Goal: Transaction & Acquisition: Purchase product/service

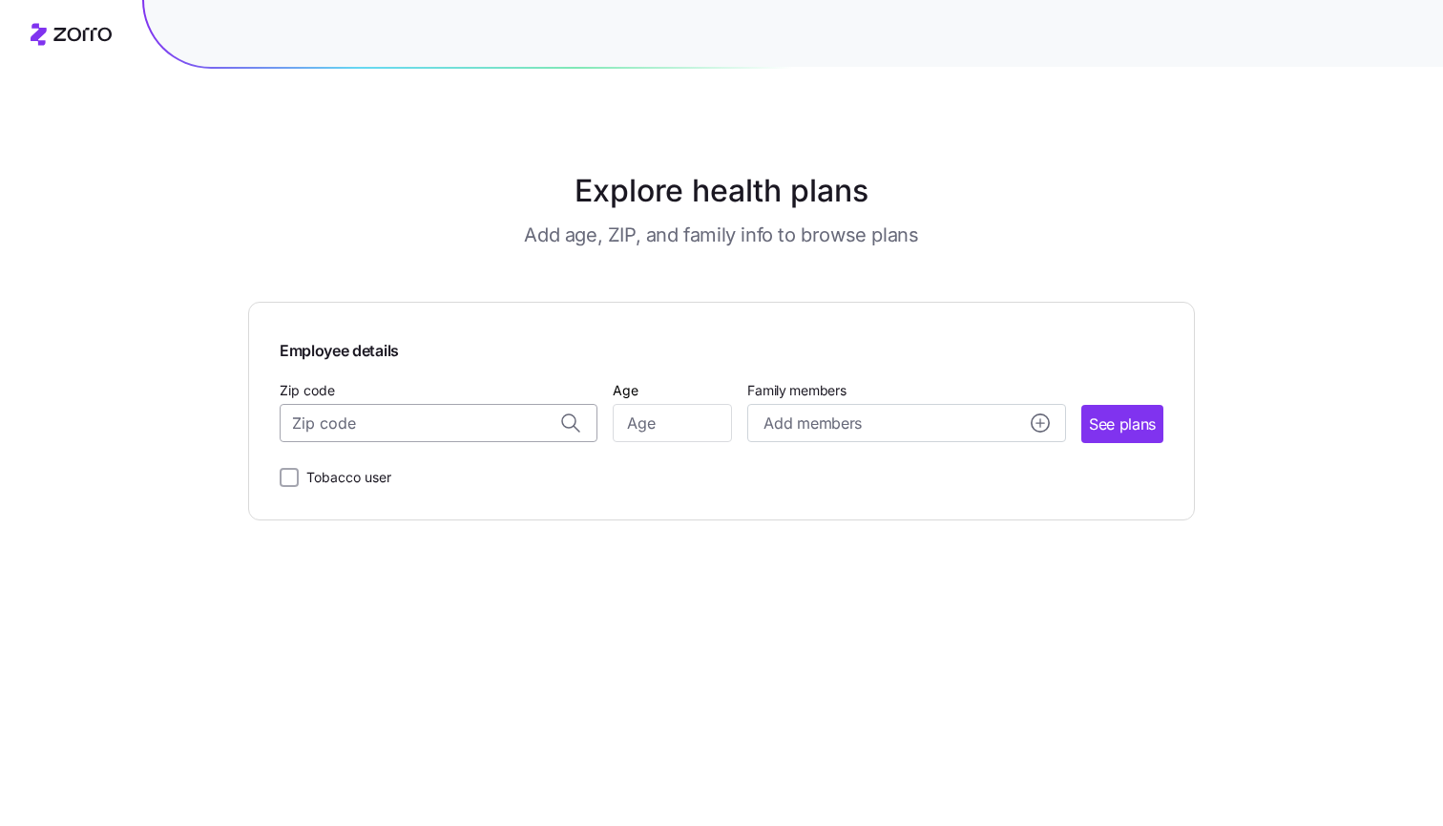
click at [454, 419] on input "Zip code" at bounding box center [439, 423] width 318 height 38
click at [474, 478] on span "18224, [GEOGRAPHIC_DATA], [GEOGRAPHIC_DATA]" at bounding box center [435, 472] width 267 height 24
type input "18224, [GEOGRAPHIC_DATA], [GEOGRAPHIC_DATA]"
click at [655, 422] on input "Age" at bounding box center [672, 423] width 119 height 38
type input "44"
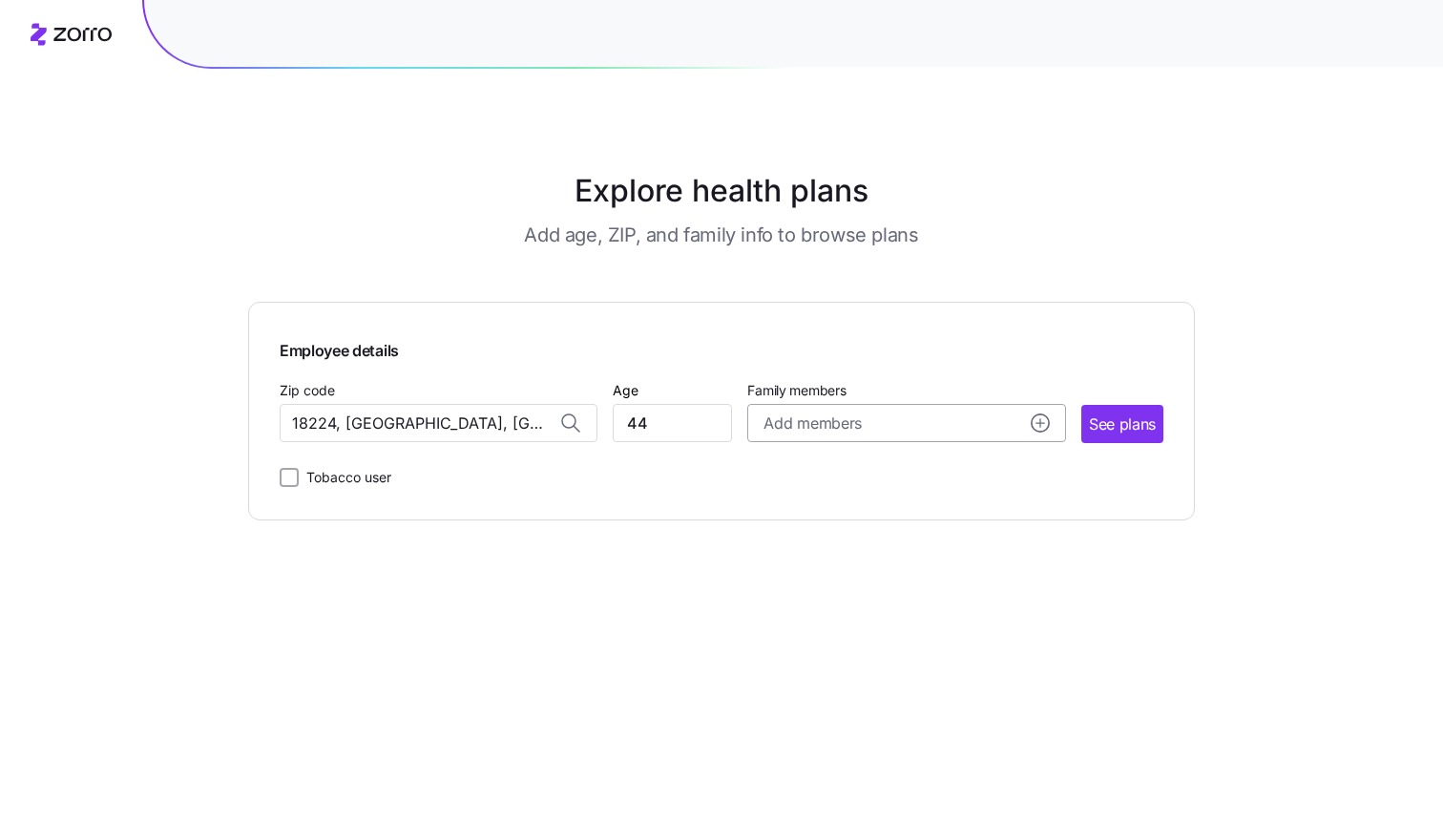
click at [868, 418] on div "Add members" at bounding box center [906, 423] width 285 height 24
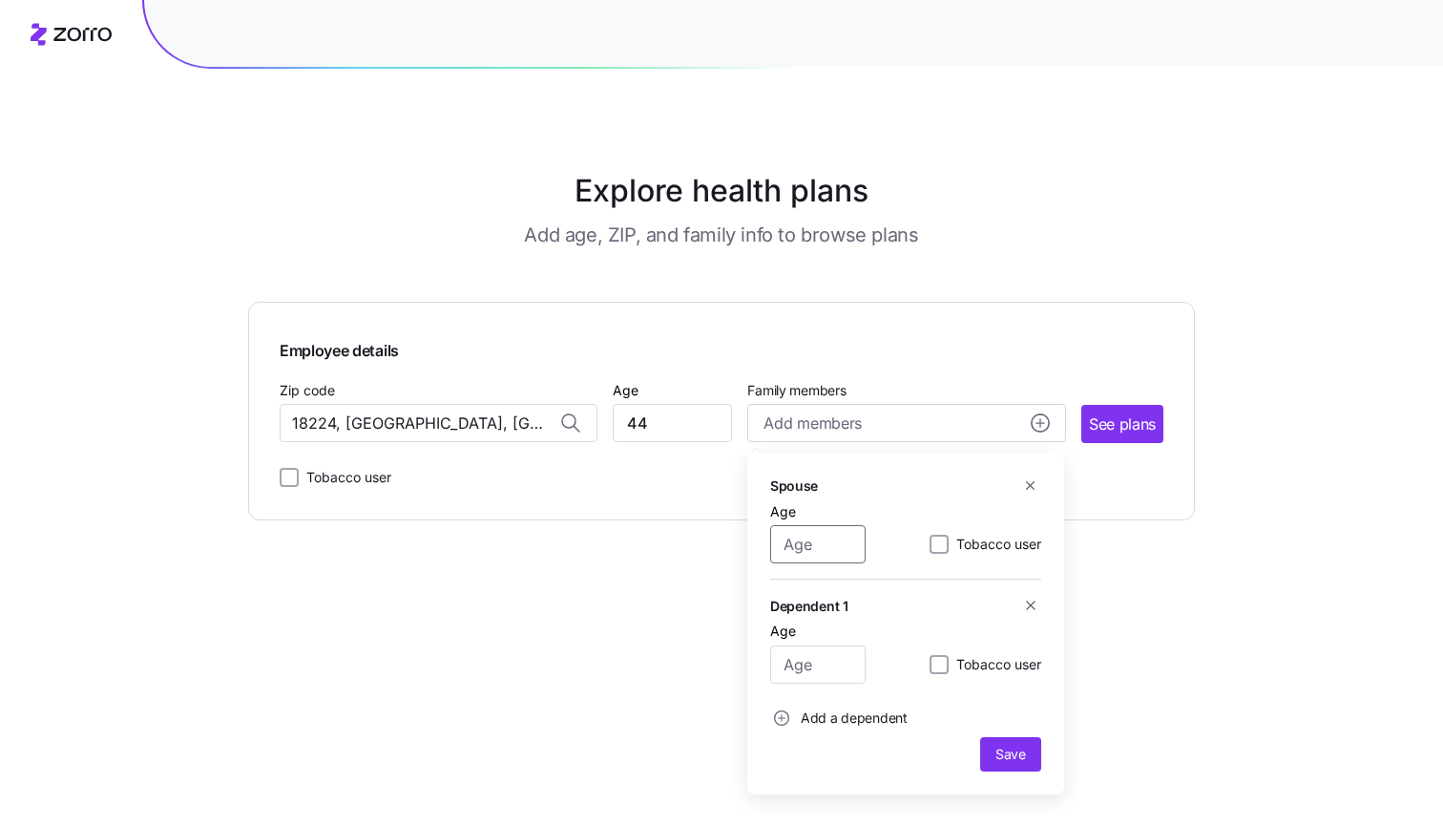
click at [847, 540] on input "Age" at bounding box center [817, 544] width 95 height 38
click at [1149, 419] on span "See plans" at bounding box center [1122, 424] width 67 height 24
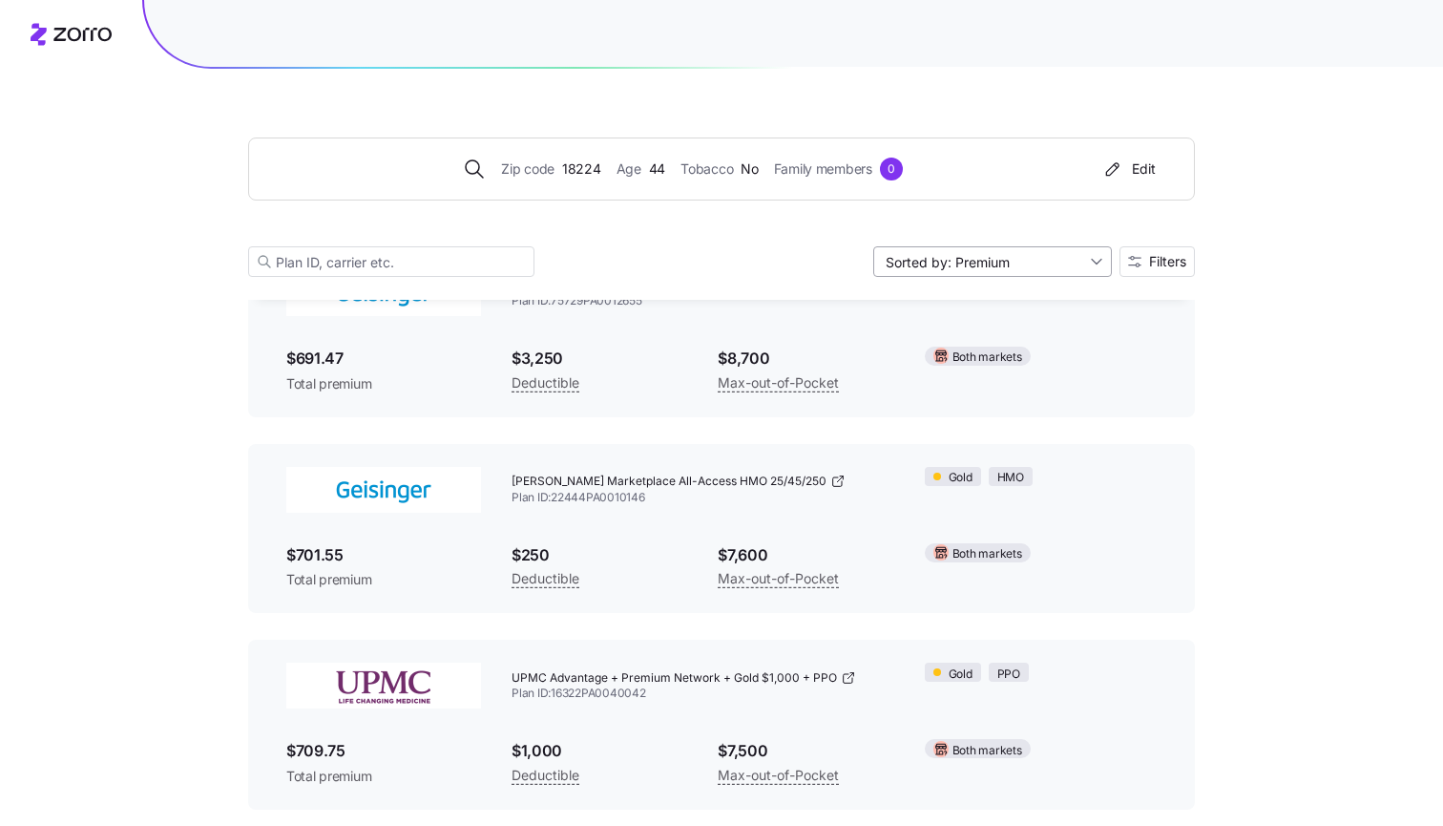
scroll to position [11543, 0]
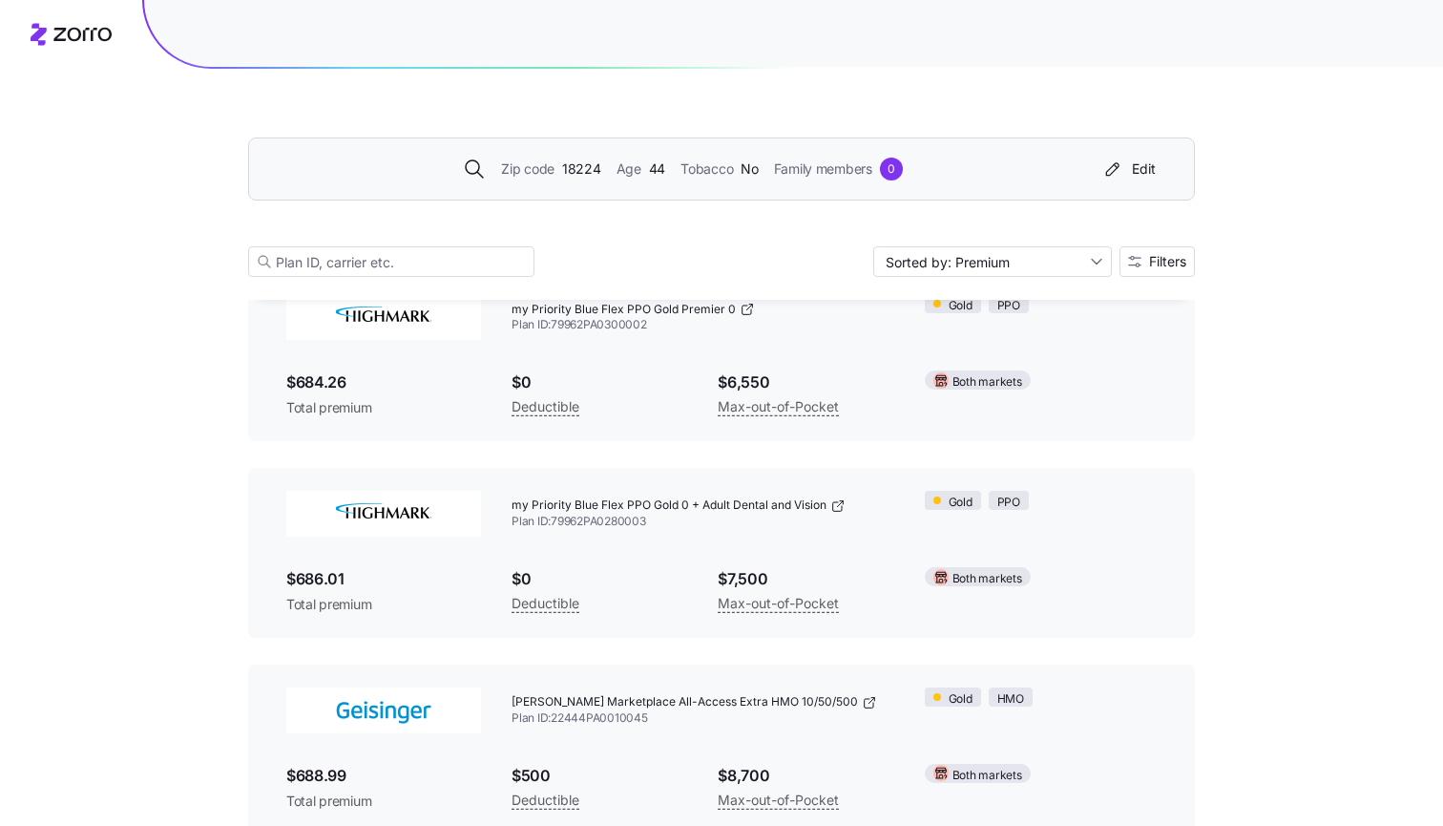
click at [853, 178] on span "Family members" at bounding box center [823, 168] width 98 height 21
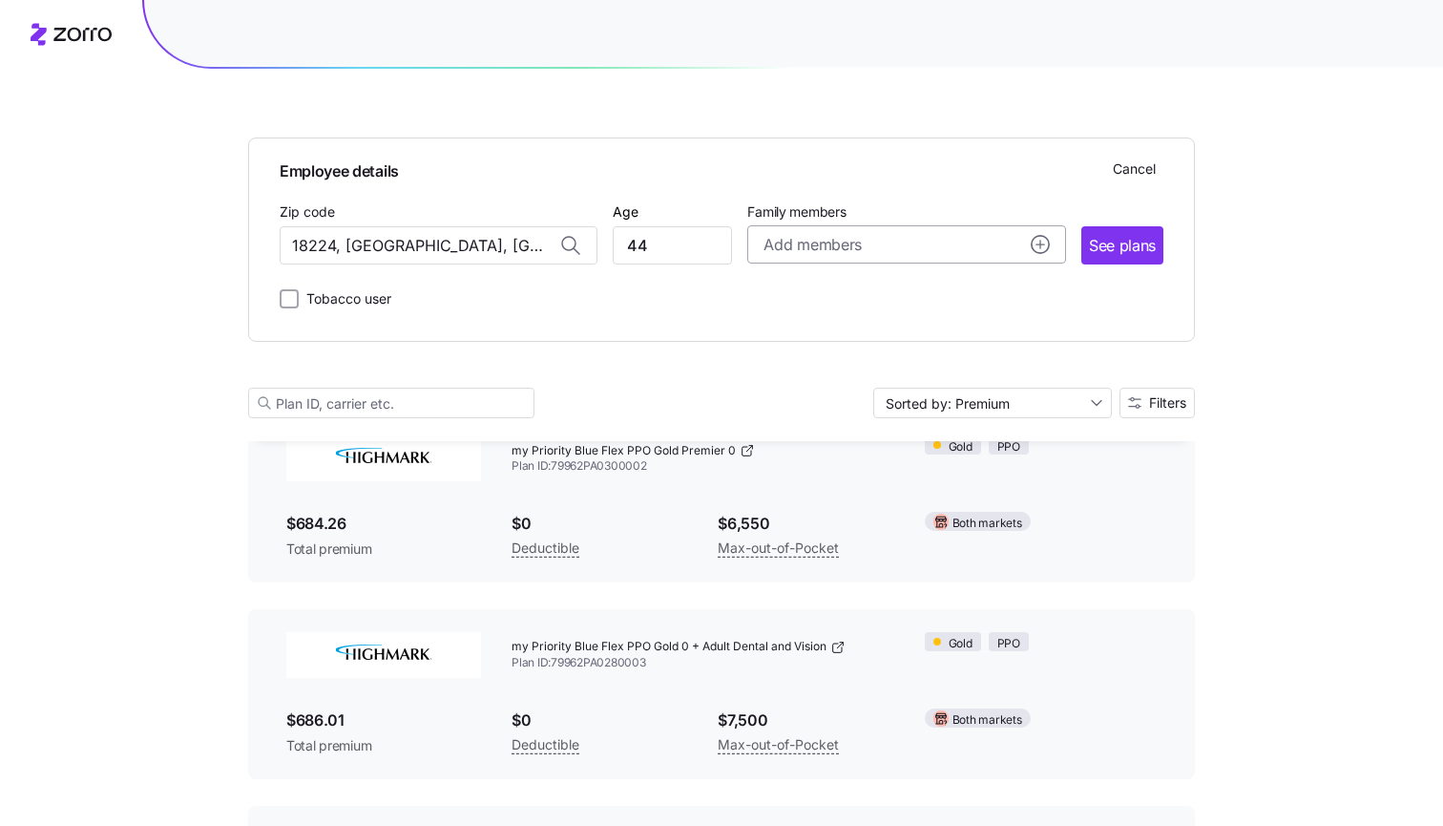
click at [987, 238] on div "Add members" at bounding box center [906, 245] width 285 height 24
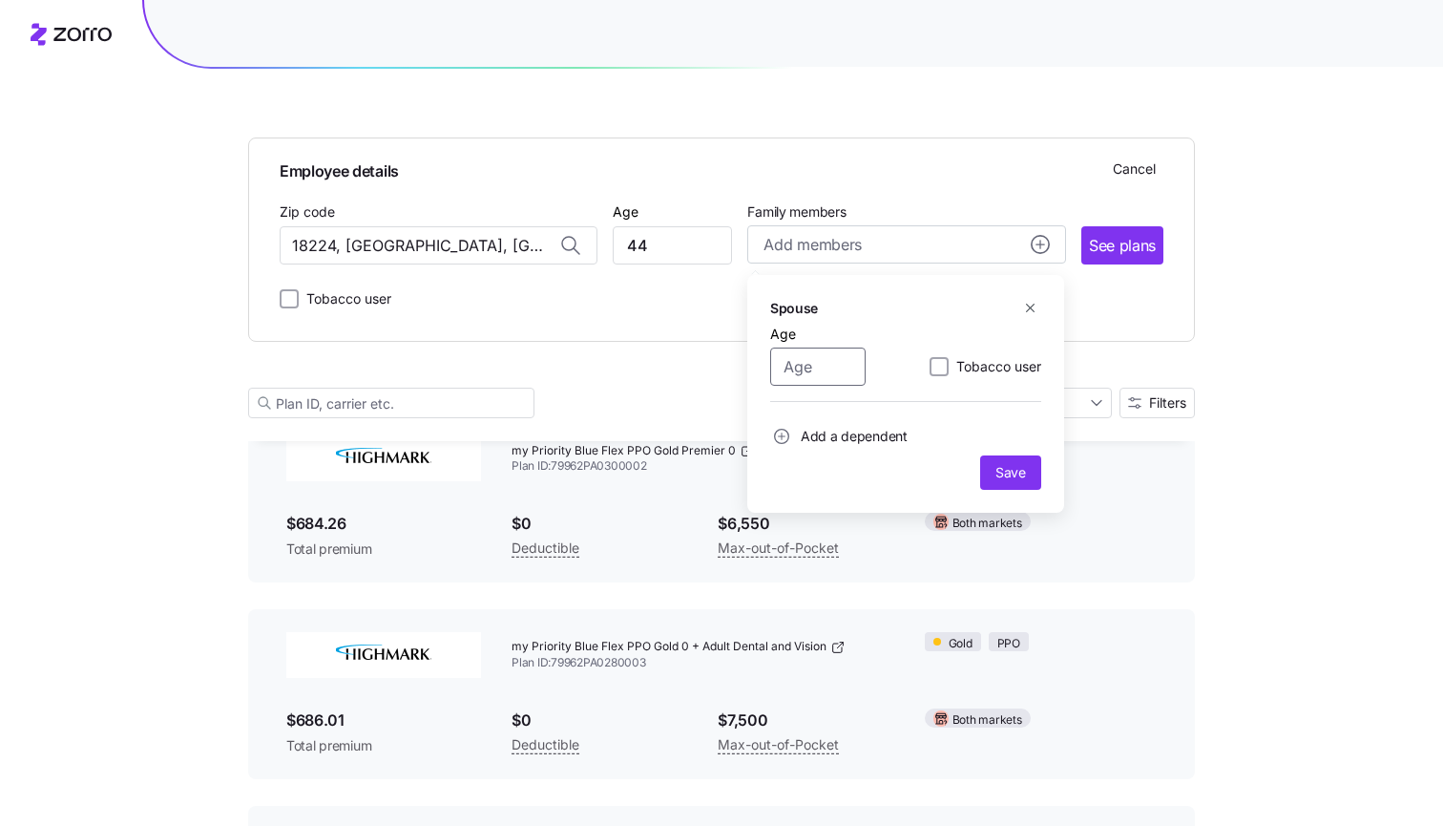
click at [809, 375] on input "Age" at bounding box center [817, 367] width 95 height 38
type input "48"
click at [797, 431] on span "Add a dependent" at bounding box center [838, 436] width 137 height 23
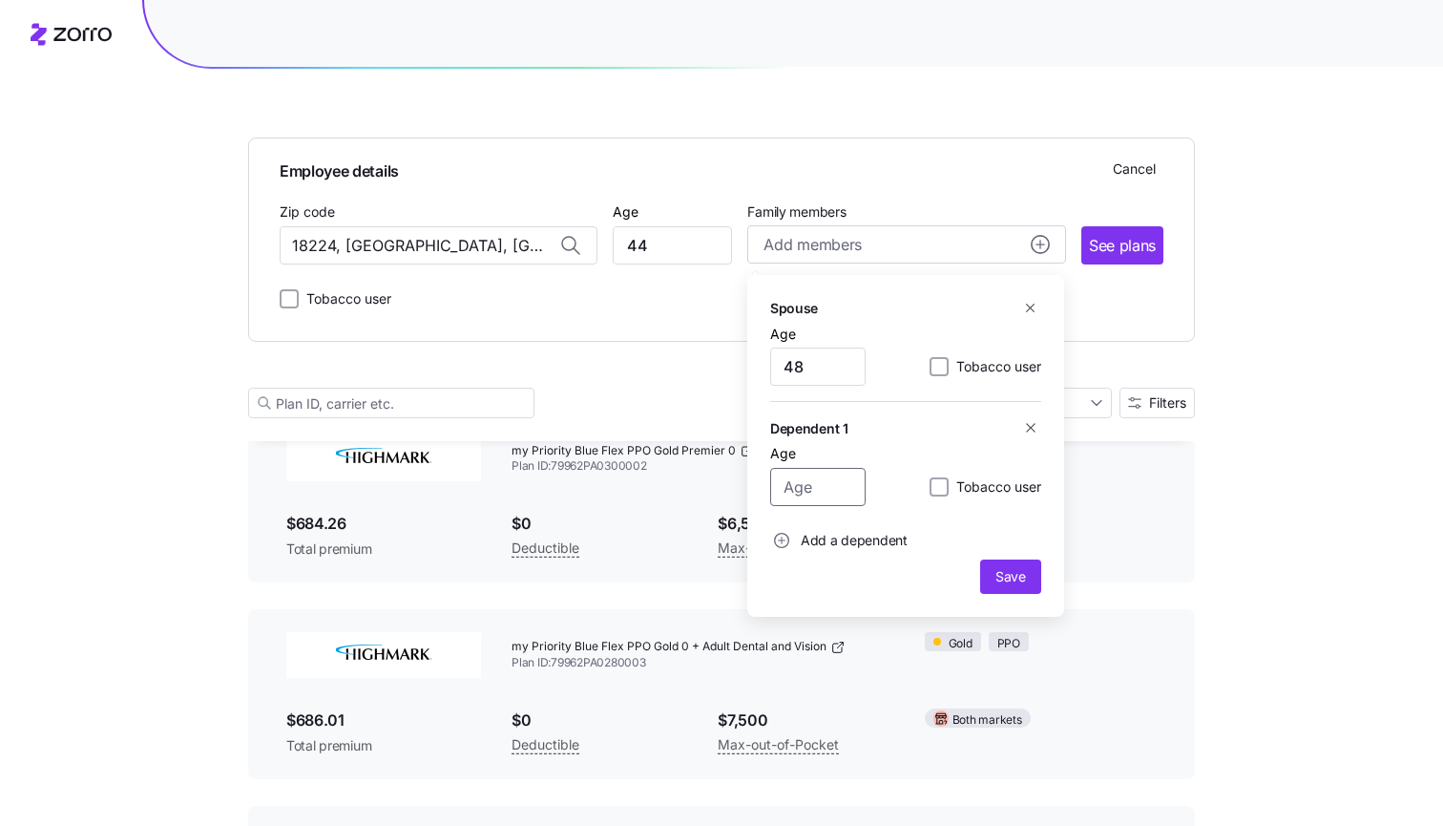
click at [811, 488] on input "Age" at bounding box center [817, 487] width 95 height 38
type input "20"
click at [831, 548] on span "Add a dependent" at bounding box center [854, 540] width 107 height 19
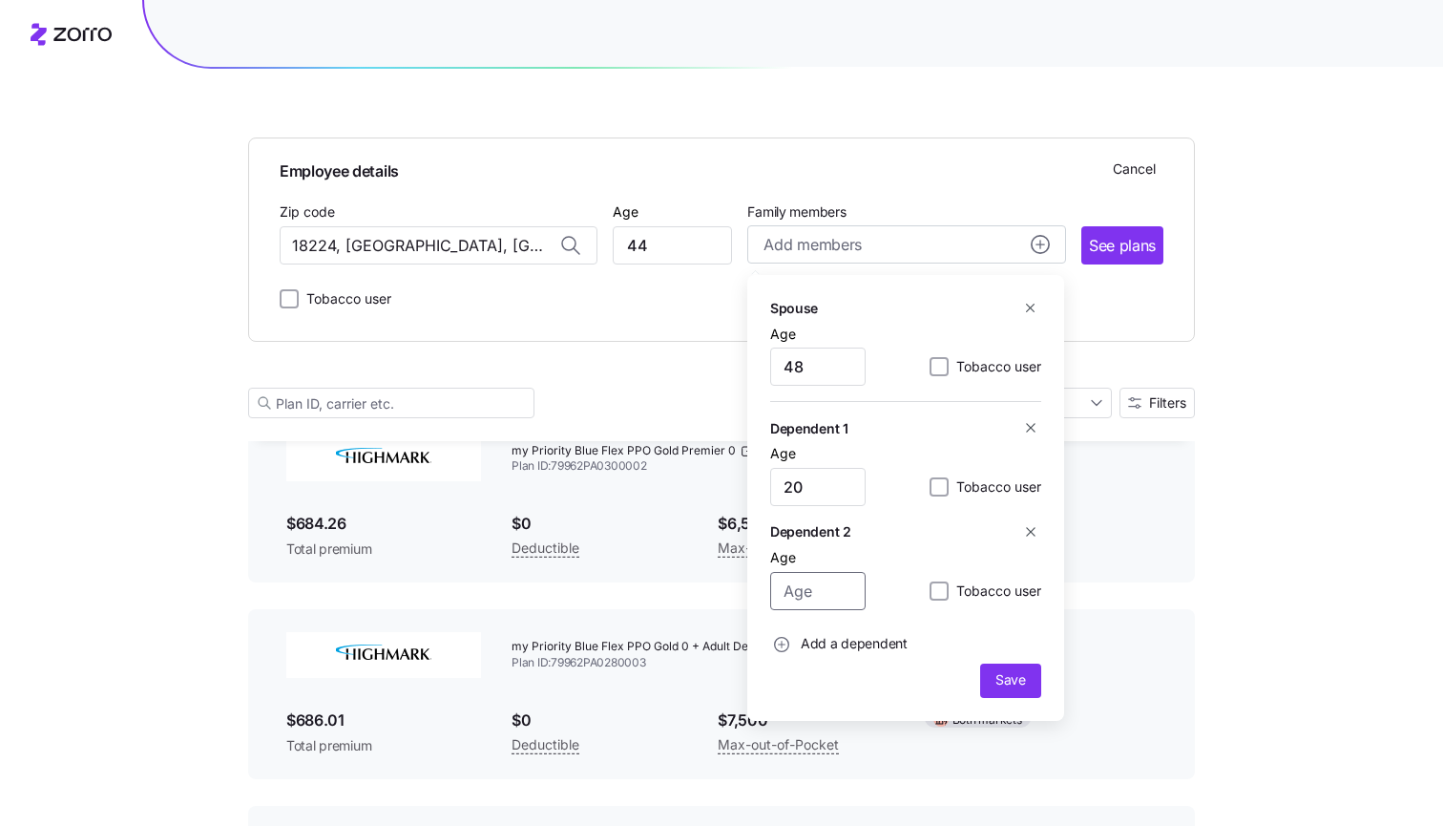
click at [812, 596] on input "Age" at bounding box center [817, 591] width 95 height 38
type input "14"
click at [1010, 686] on span "Save" at bounding box center [1011, 679] width 31 height 19
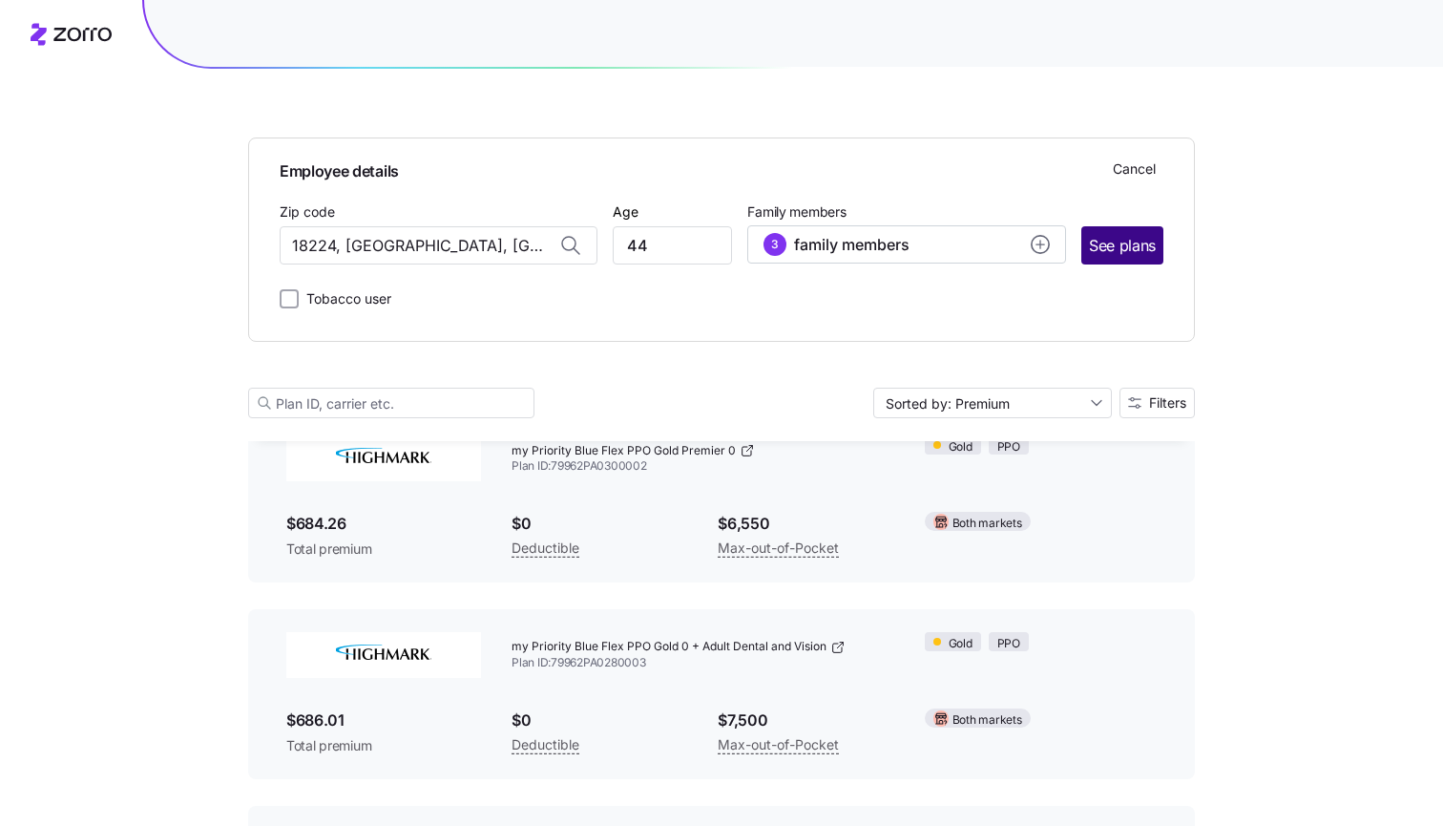
click at [1127, 246] on span "See plans" at bounding box center [1122, 246] width 67 height 24
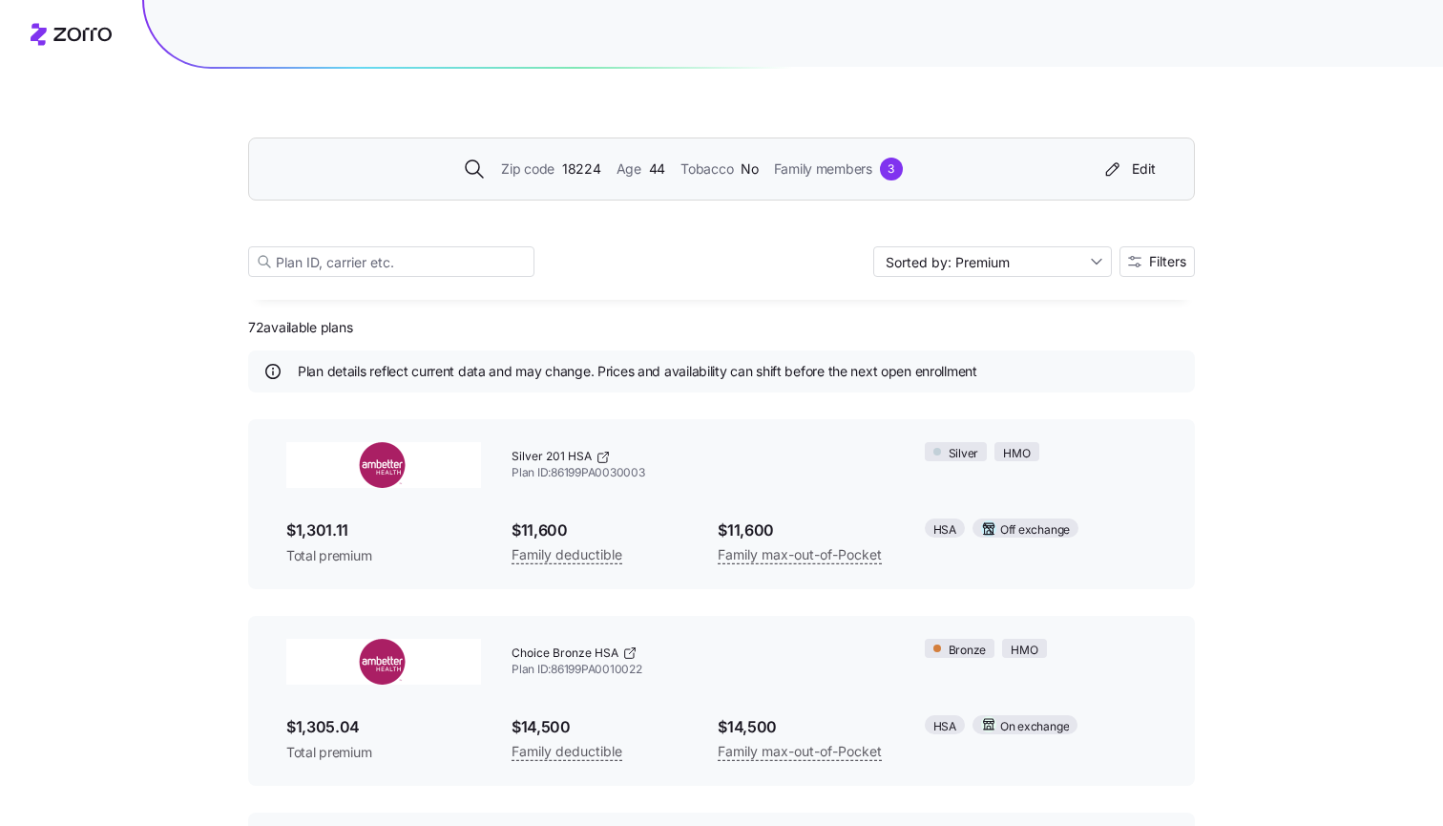
scroll to position [0, 0]
click at [600, 450] on icon at bounding box center [603, 457] width 15 height 15
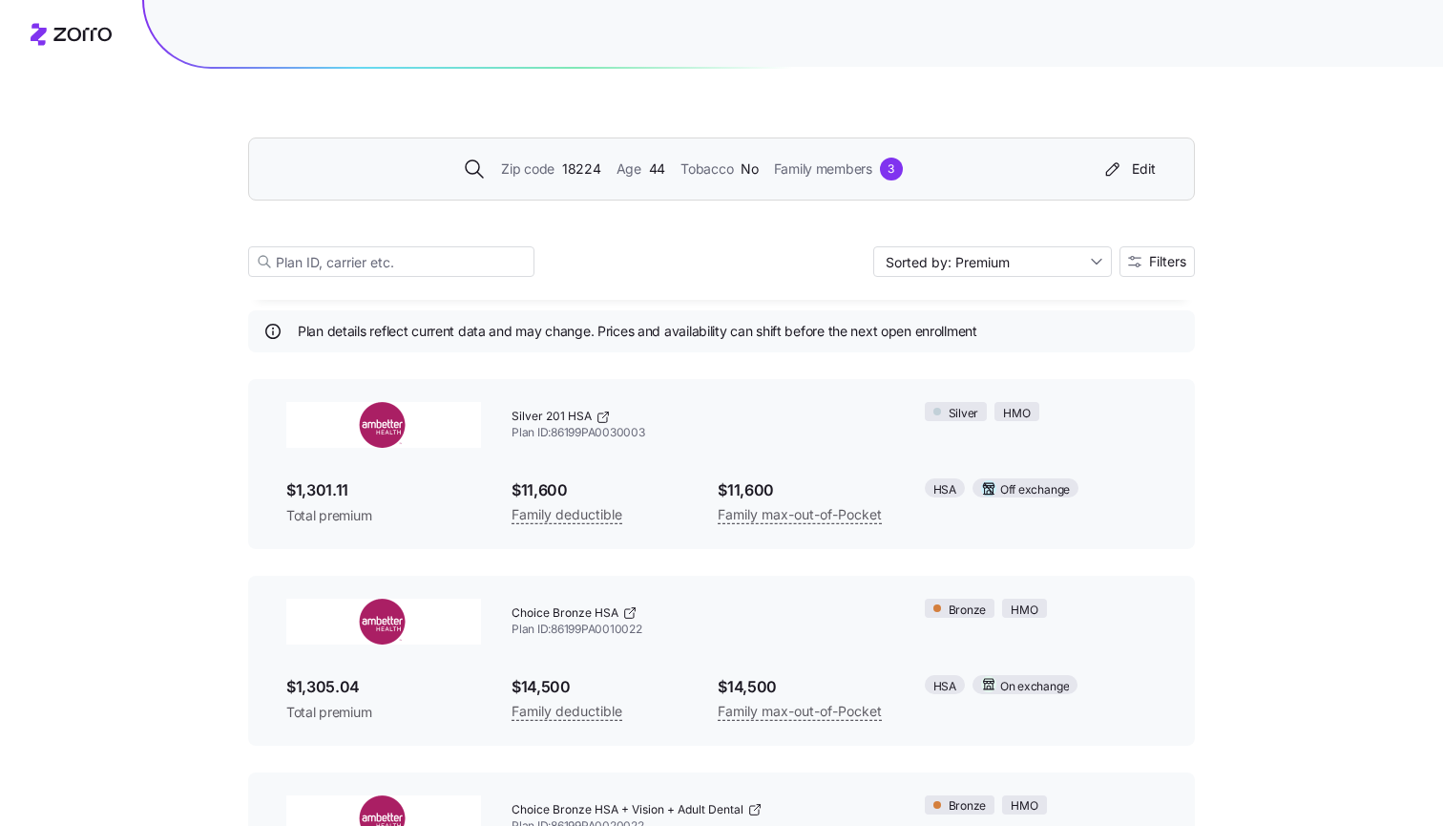
scroll to position [45, 0]
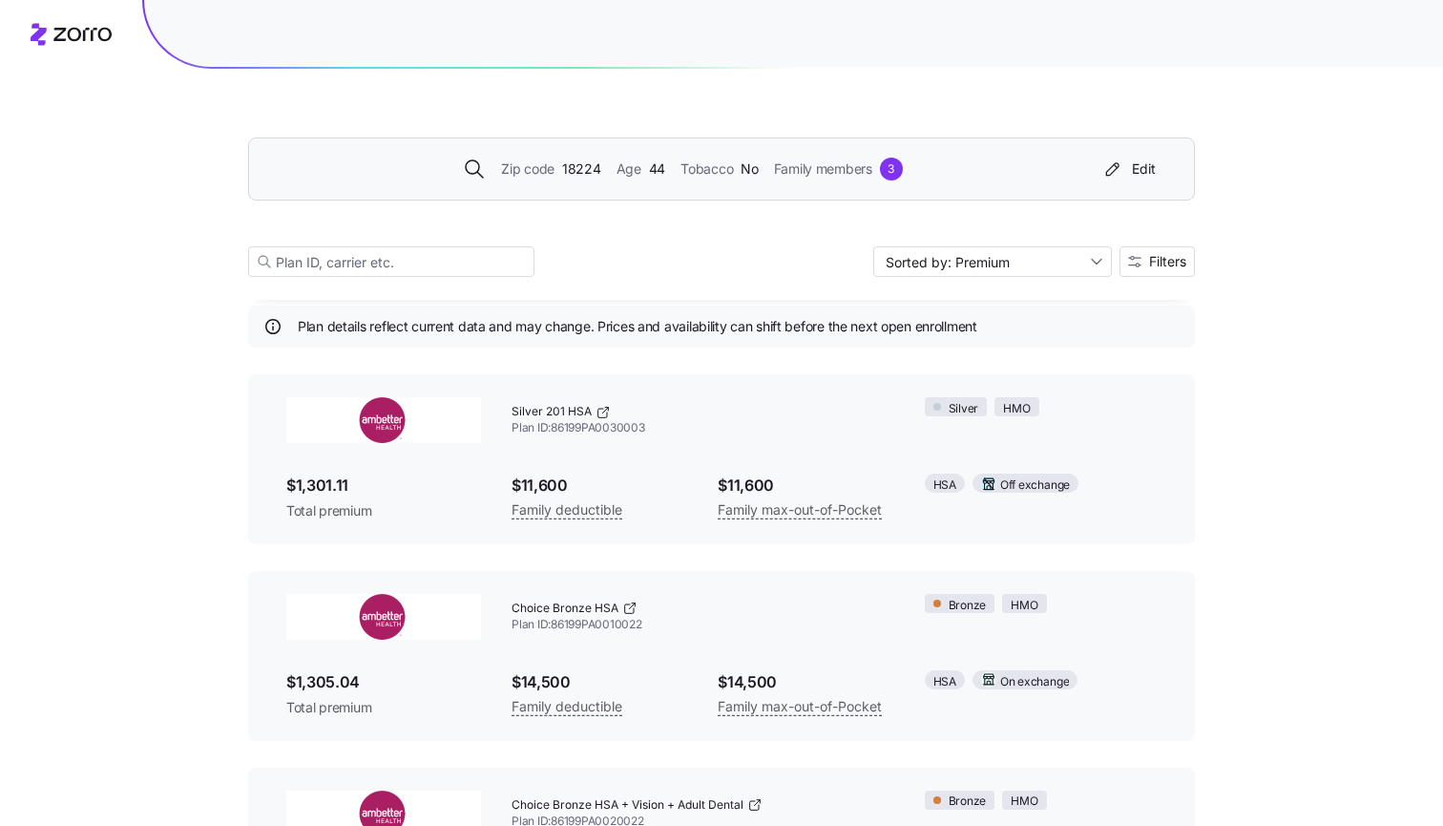
click at [271, 323] on icon at bounding box center [272, 326] width 19 height 19
click at [347, 495] on span "$1,301.11" at bounding box center [383, 486] width 195 height 24
click at [337, 492] on span "$1,301.11" at bounding box center [383, 486] width 195 height 24
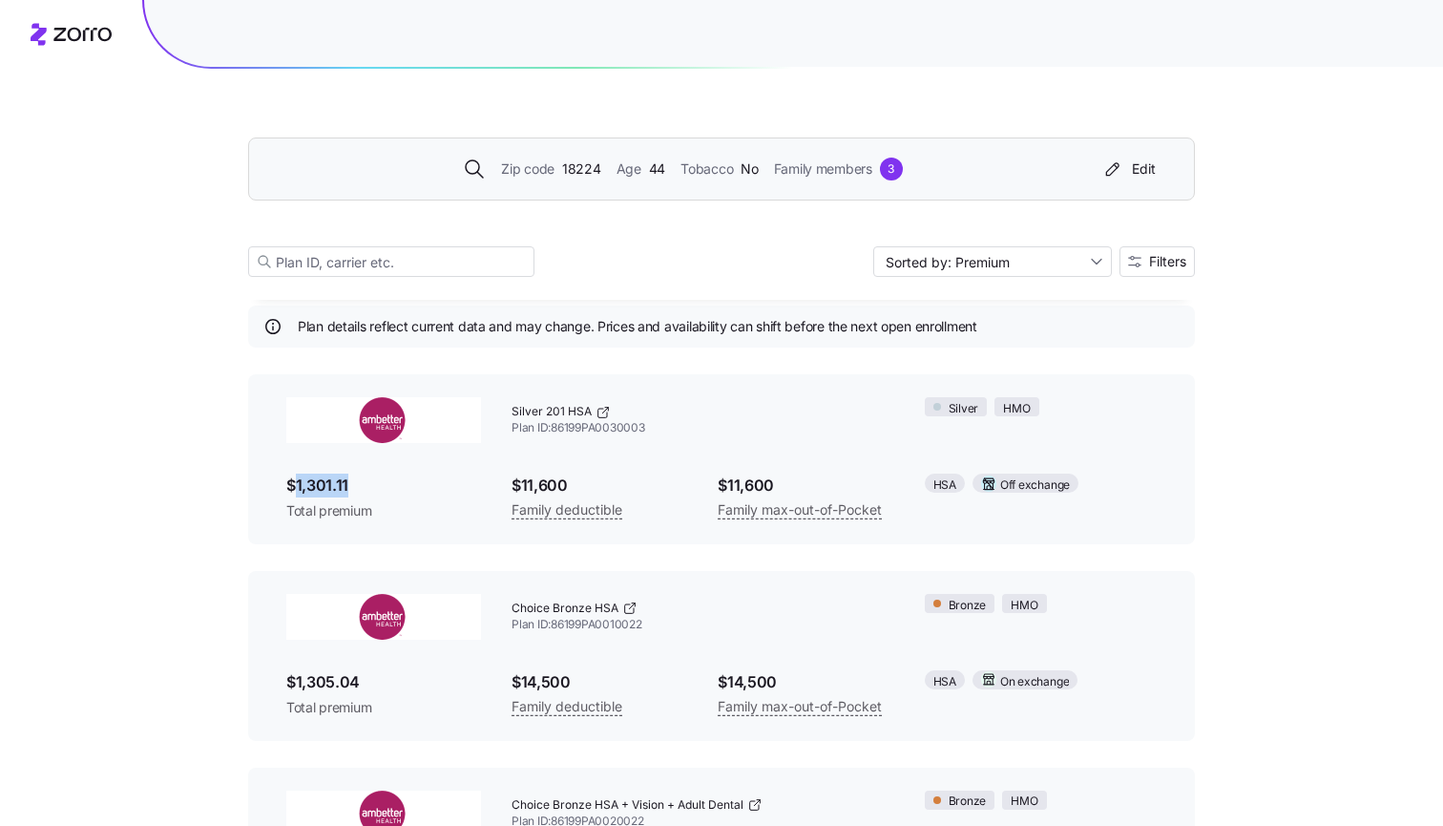
click at [337, 492] on span "$1,301.11" at bounding box center [383, 486] width 195 height 24
click at [344, 510] on span "Total premium" at bounding box center [383, 510] width 195 height 19
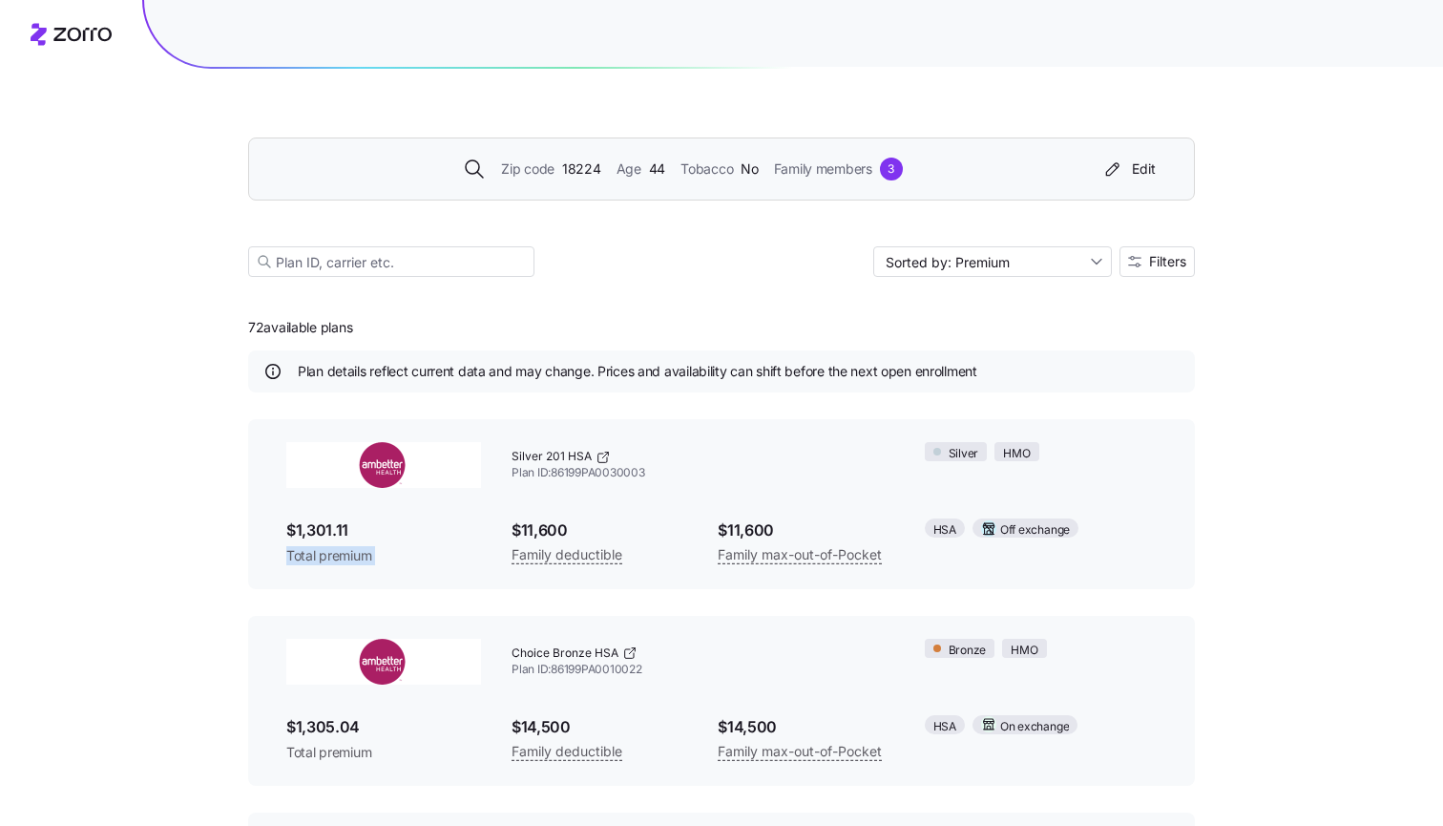
scroll to position [0, 0]
click at [919, 284] on div "Zip code 18224 Age 44 Tobacco No Family members 3 Edit Sorted by: Premium Filte…" at bounding box center [721, 184] width 947 height 231
click at [919, 253] on input "Sorted by: Premium" at bounding box center [993, 261] width 239 height 31
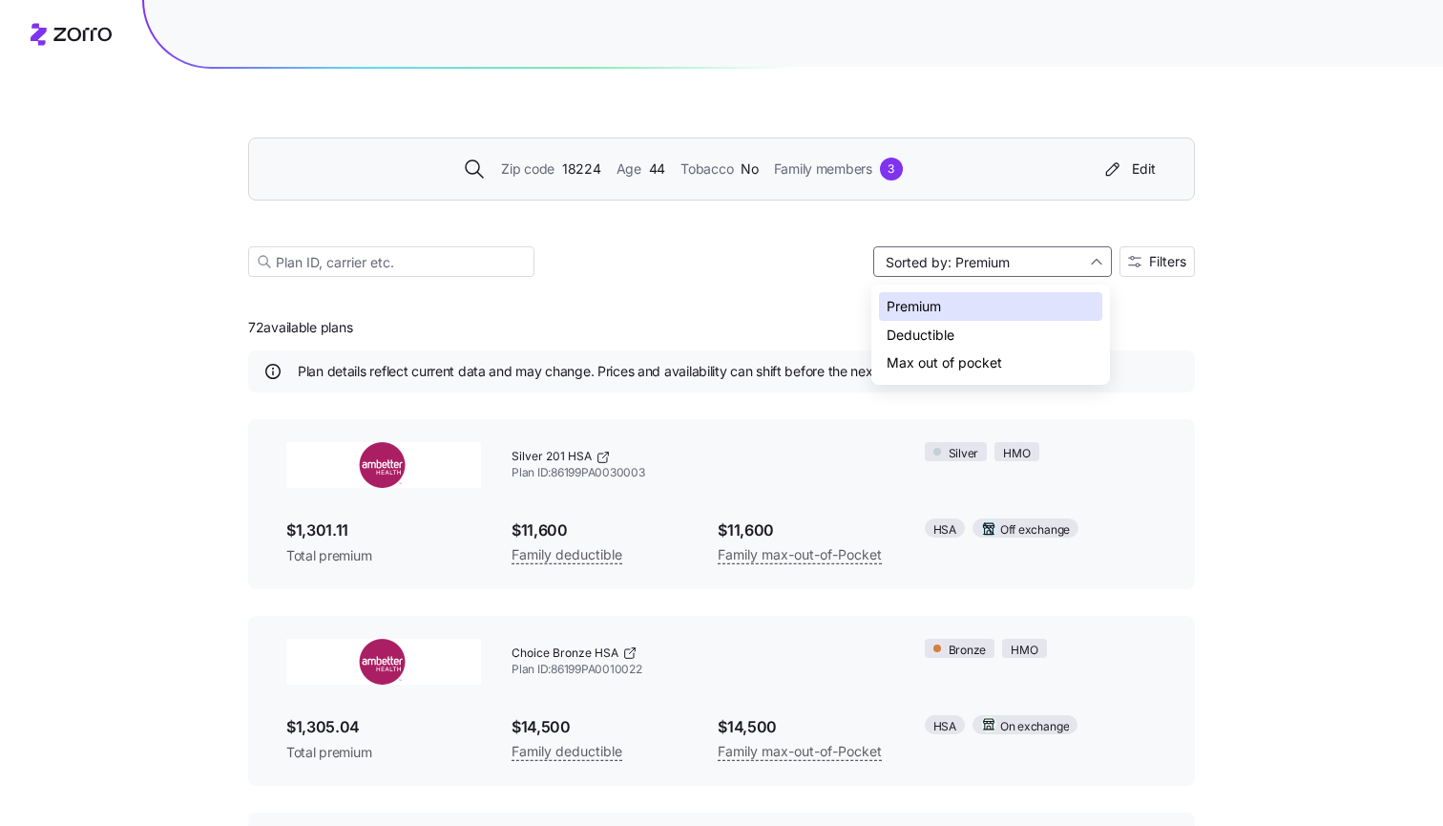
click at [945, 351] on div "Max out of pocket" at bounding box center [990, 362] width 223 height 29
type input "Sorted by: Max out of pocket"
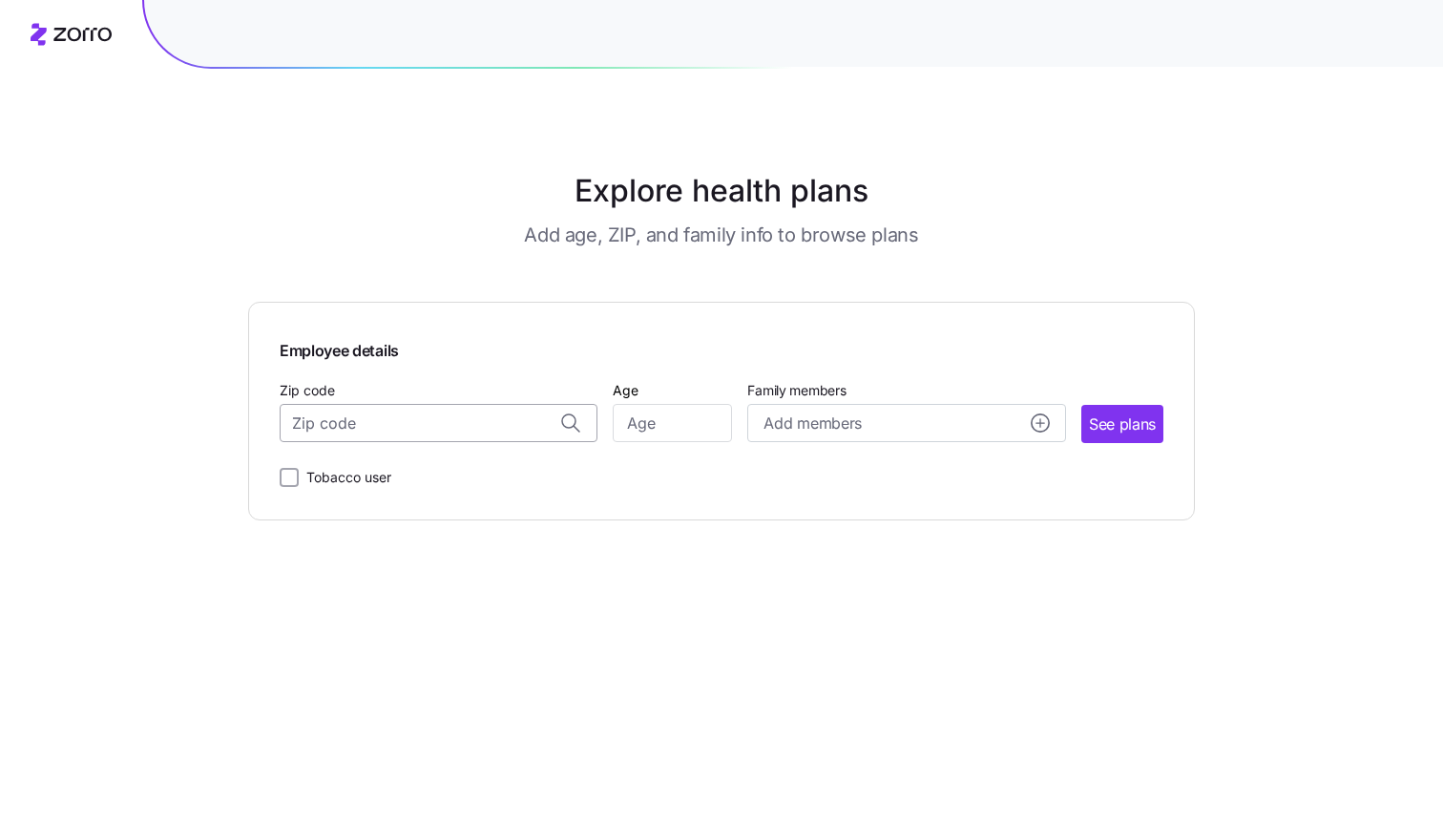
click at [476, 429] on input "Zip code" at bounding box center [439, 423] width 318 height 38
type input "18224"
click at [665, 419] on input "Age" at bounding box center [672, 423] width 119 height 38
click at [382, 423] on input "Zip code" at bounding box center [439, 423] width 318 height 38
type input "18224"
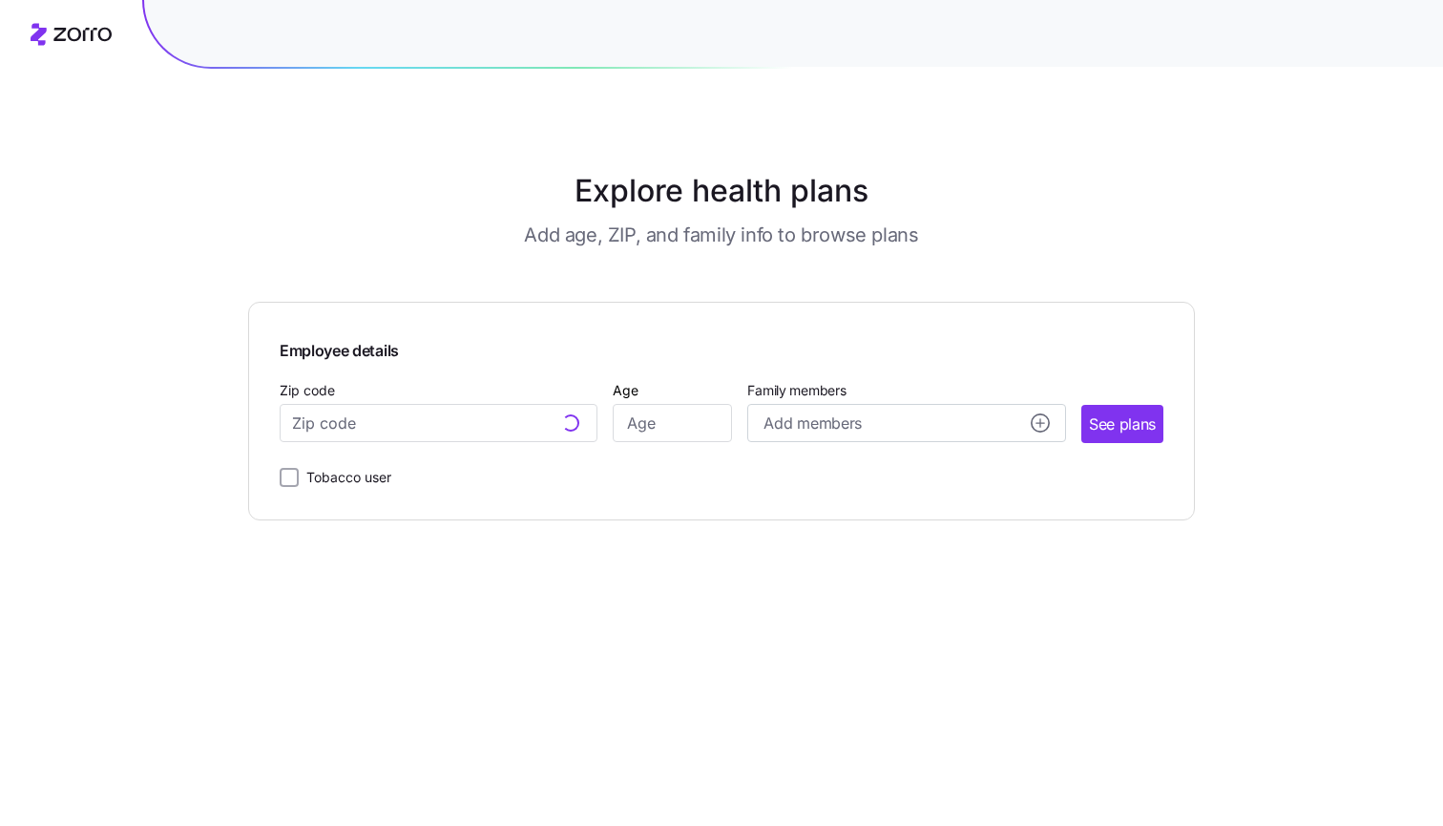
click at [419, 398] on div "Zip code" at bounding box center [439, 410] width 318 height 65
click at [422, 418] on input "Zip code" at bounding box center [439, 423] width 318 height 38
click at [475, 465] on span "18224, [GEOGRAPHIC_DATA], [GEOGRAPHIC_DATA]" at bounding box center [435, 472] width 267 height 24
type input "18224, [GEOGRAPHIC_DATA], [GEOGRAPHIC_DATA]"
click at [653, 401] on div "Age" at bounding box center [672, 410] width 119 height 65
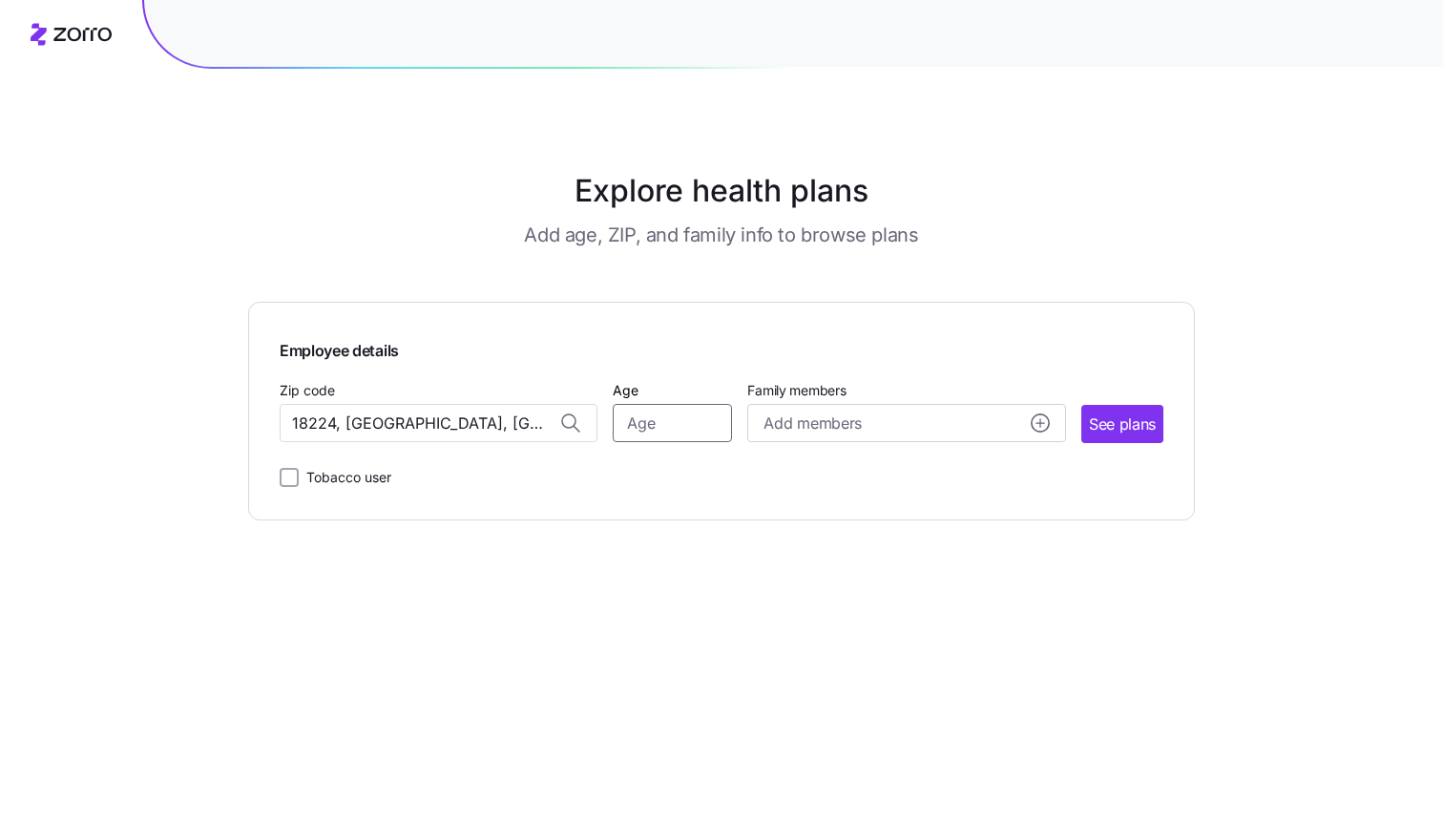
click at [653, 412] on input "Age" at bounding box center [672, 423] width 119 height 38
type input "44"
click at [838, 419] on span "Add members" at bounding box center [812, 423] width 97 height 24
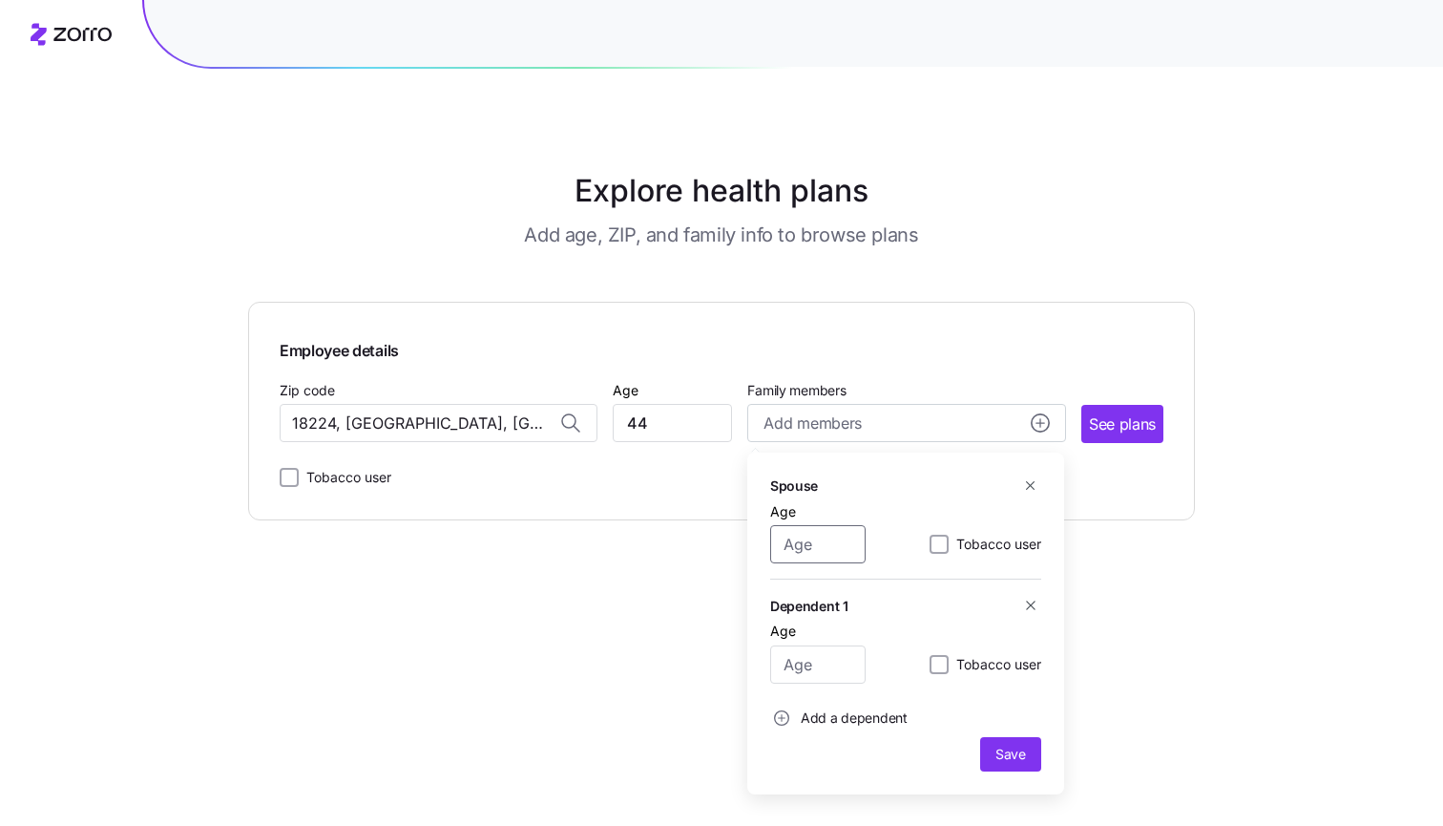
click at [837, 540] on input "Age" at bounding box center [817, 544] width 95 height 38
type input "48"
click at [812, 657] on input "Age" at bounding box center [817, 664] width 95 height 38
type input "20"
click at [850, 713] on span "Add a dependent" at bounding box center [854, 717] width 107 height 19
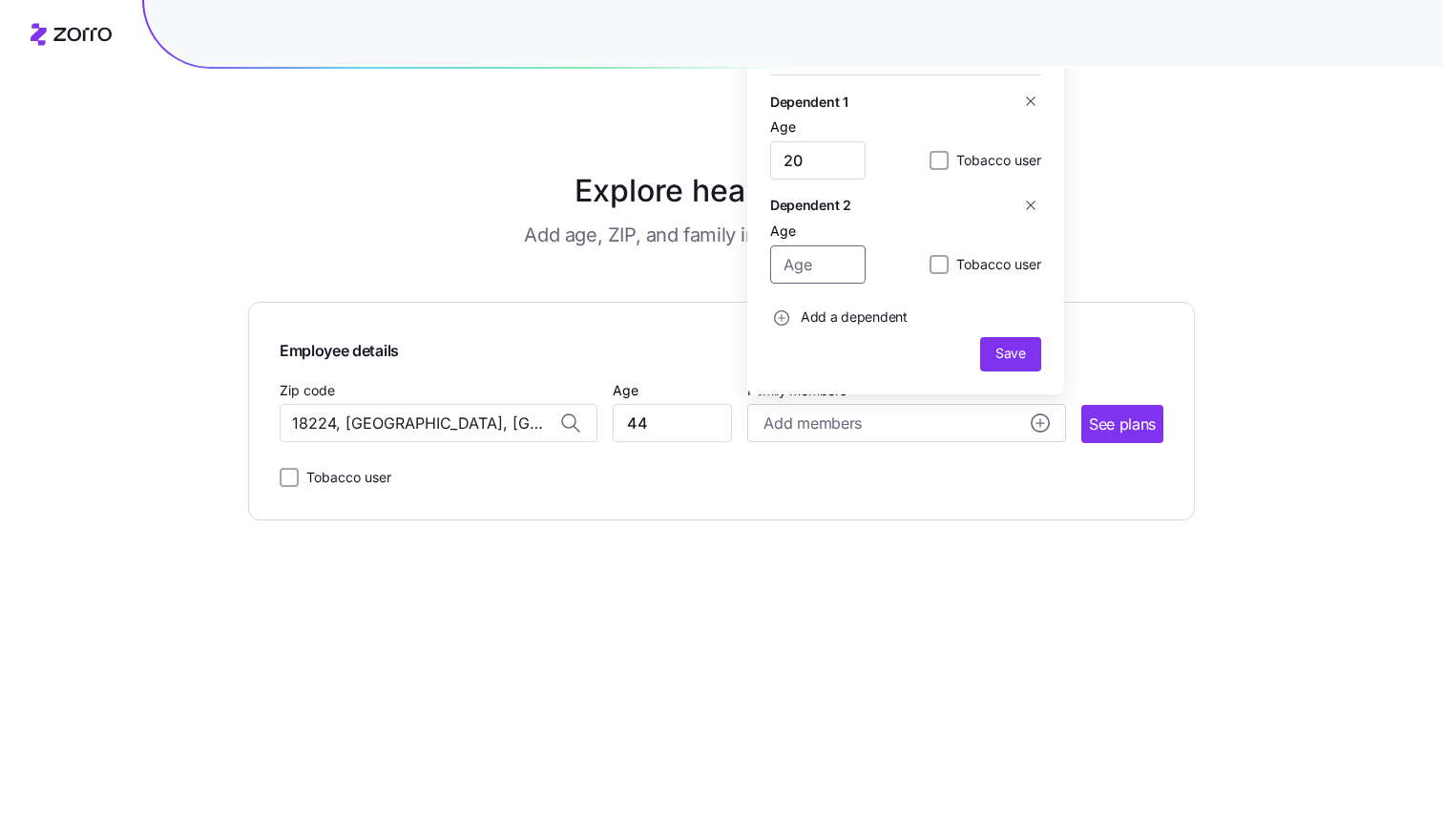
click at [805, 245] on input "Age" at bounding box center [817, 264] width 95 height 38
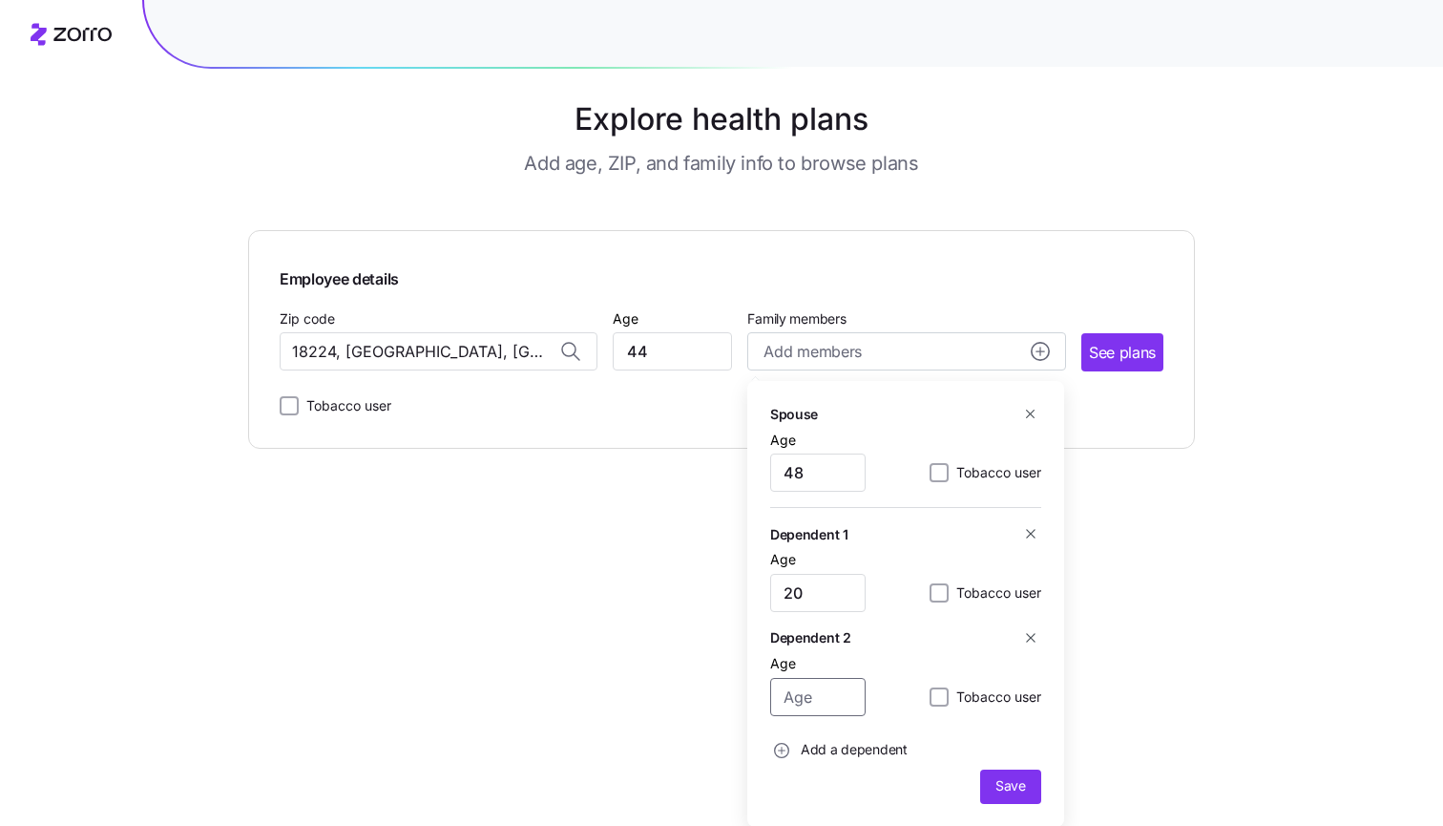
scroll to position [71, 0]
type input "15"
click at [973, 629] on div "Dependent 2" at bounding box center [905, 638] width 271 height 21
click at [1021, 781] on span "Save" at bounding box center [1011, 786] width 31 height 19
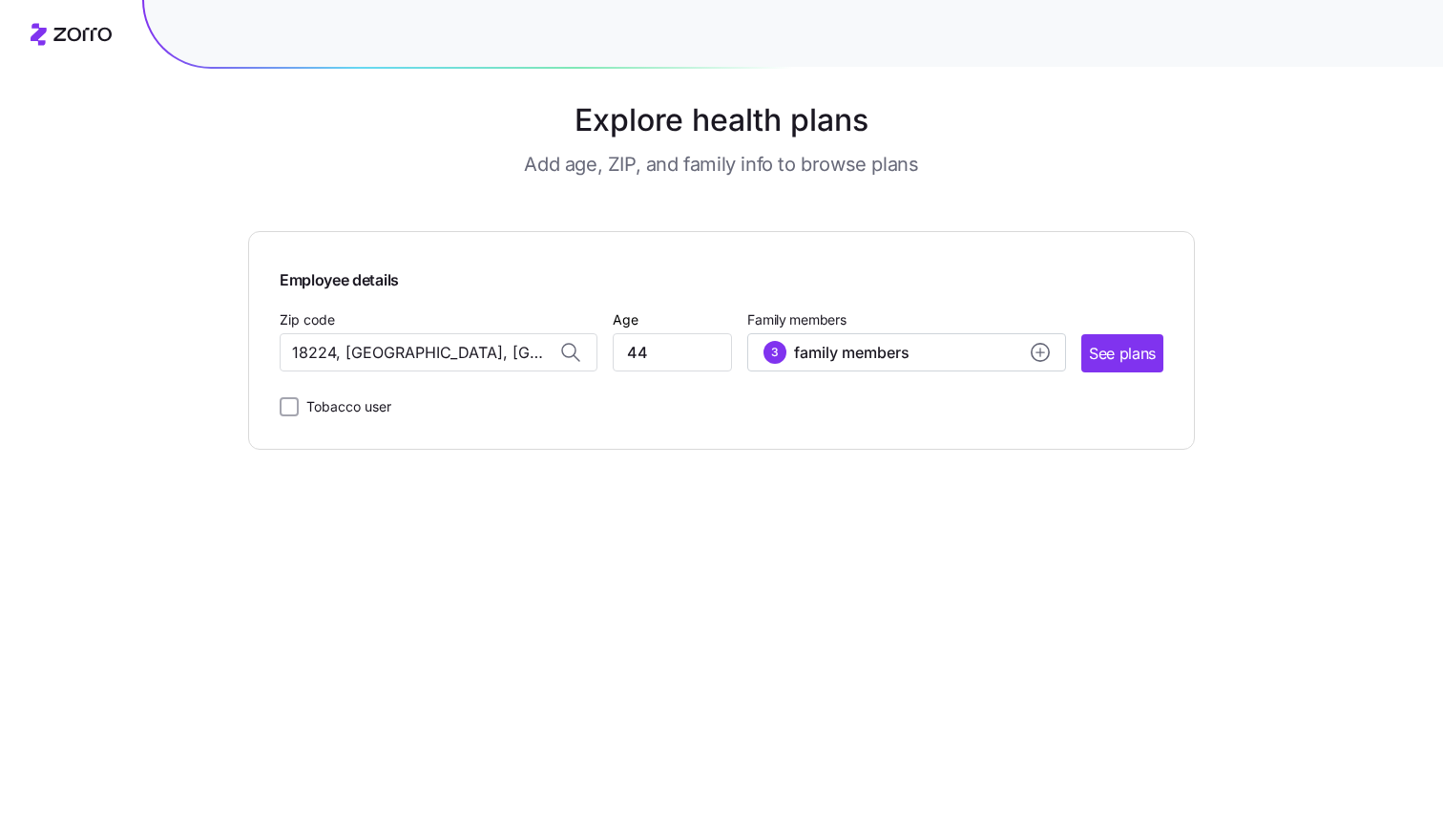
scroll to position [46, 0]
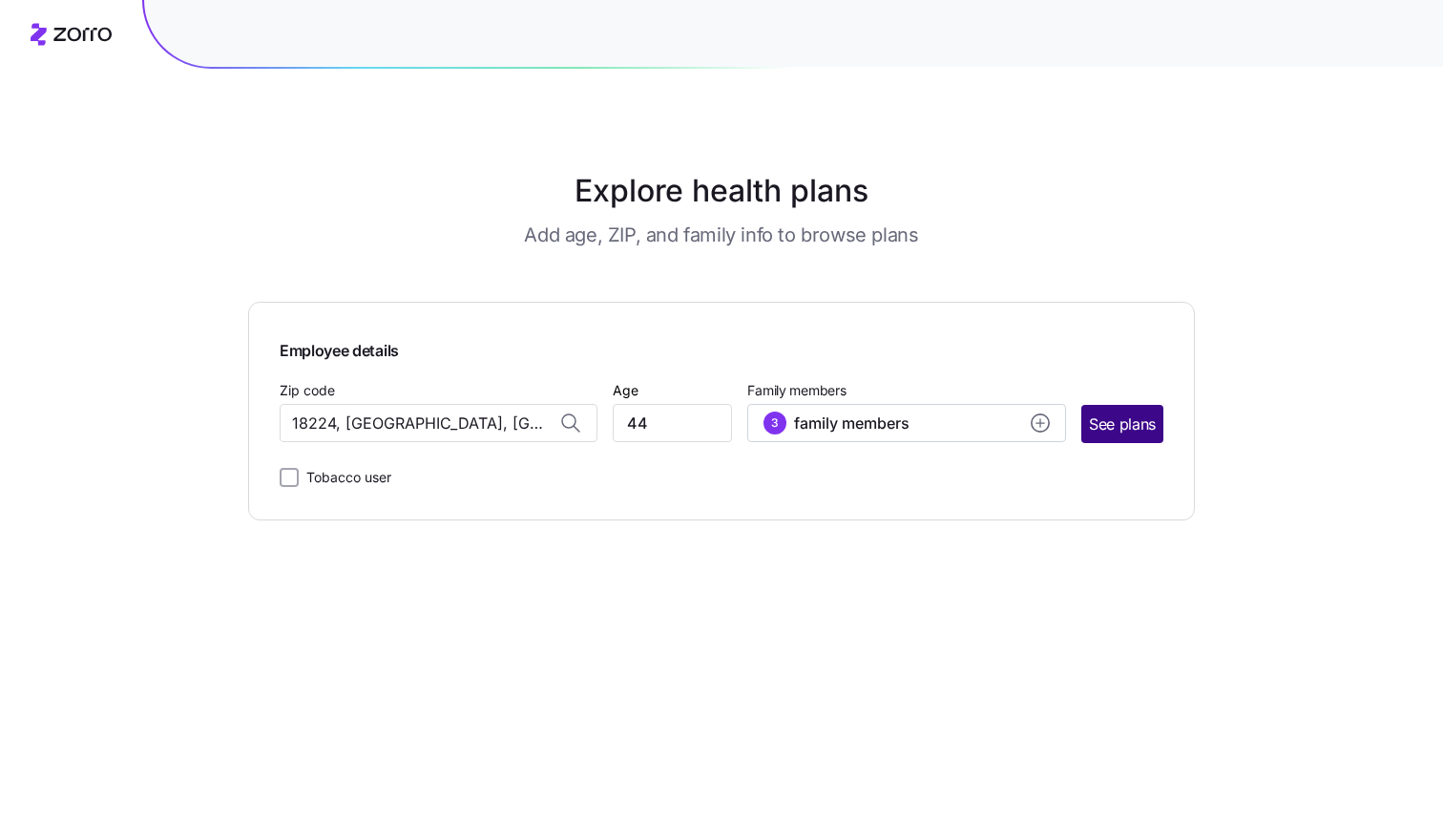
click at [1123, 412] on span "See plans" at bounding box center [1122, 424] width 67 height 24
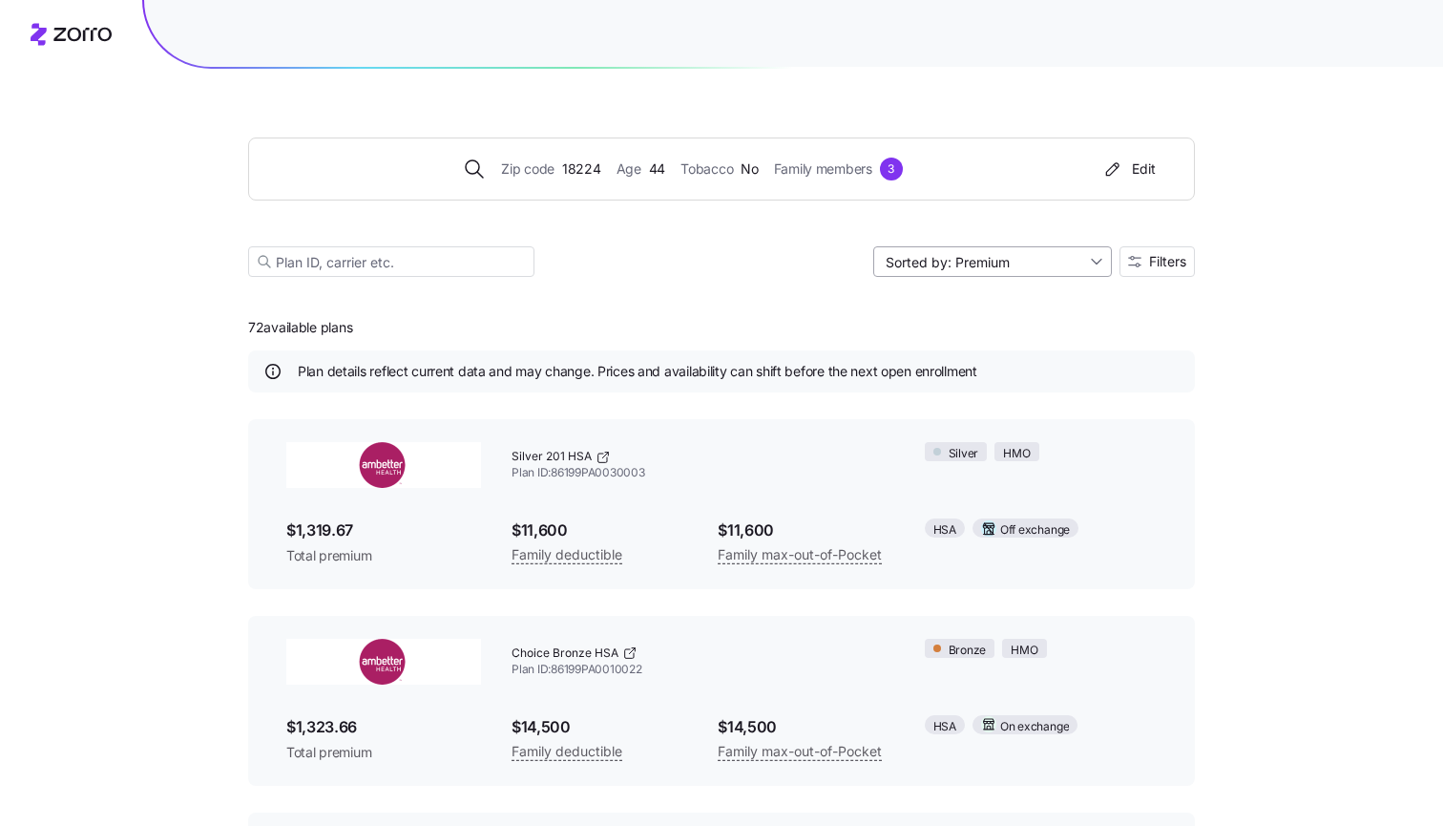
click at [953, 263] on input "Sorted by: Premium" at bounding box center [993, 261] width 239 height 31
click at [765, 489] on div "Silver 201 HSA Plan ID: 86199PA0030003" at bounding box center [702, 465] width 413 height 76
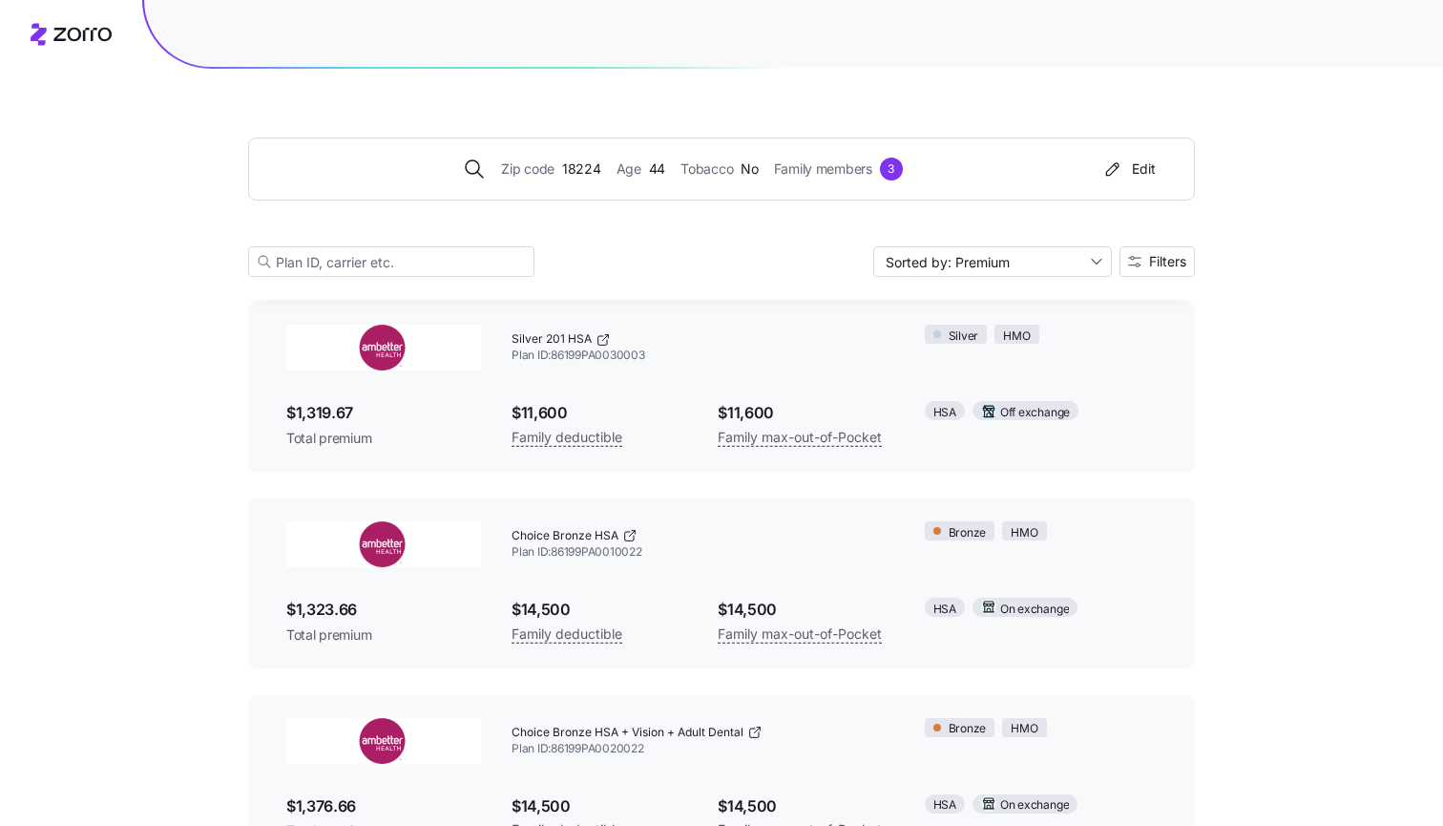
scroll to position [25, 0]
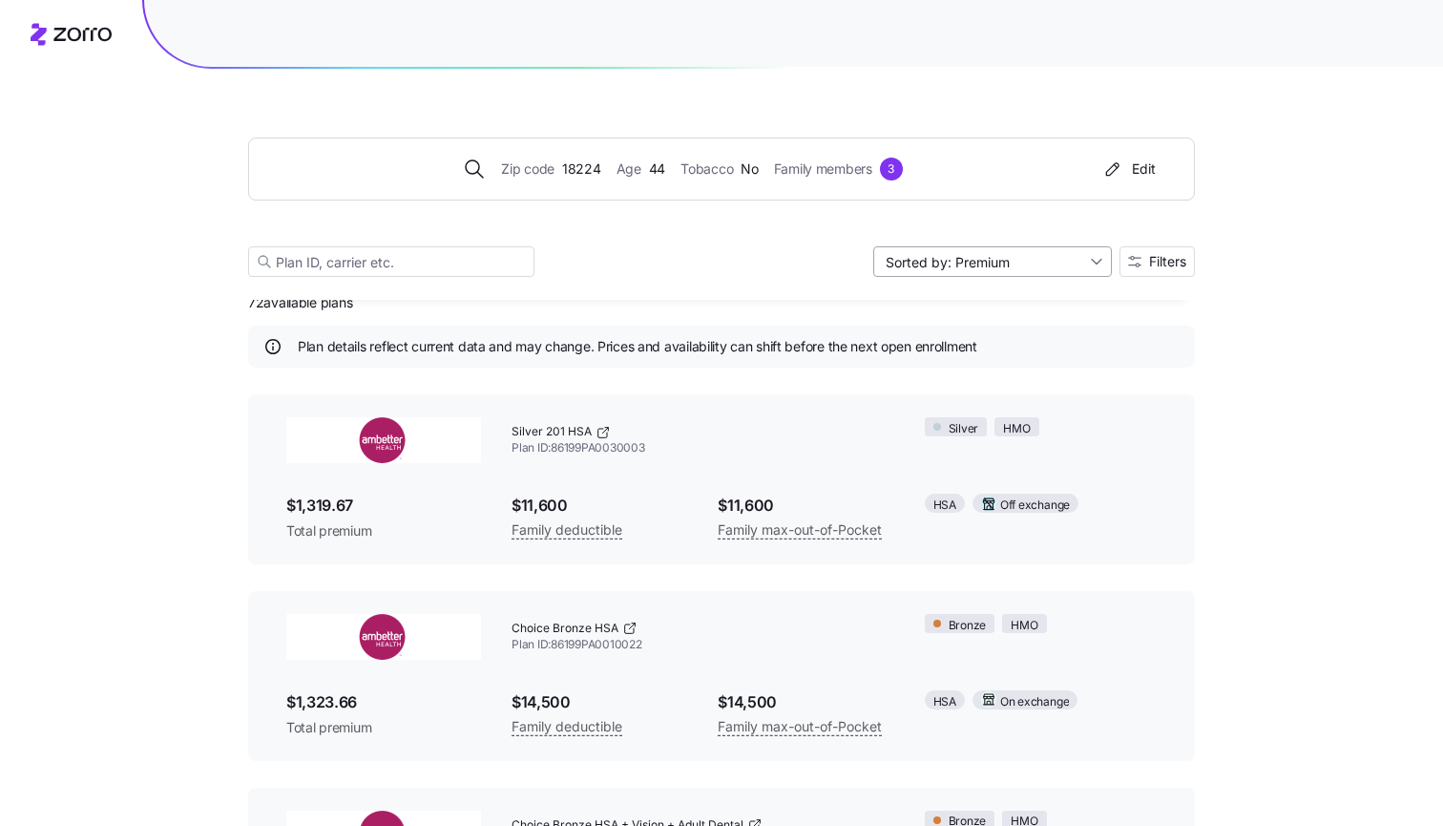
click at [1018, 258] on input "Sorted by: Premium" at bounding box center [993, 261] width 239 height 31
click at [984, 305] on div "Premium" at bounding box center [990, 306] width 223 height 29
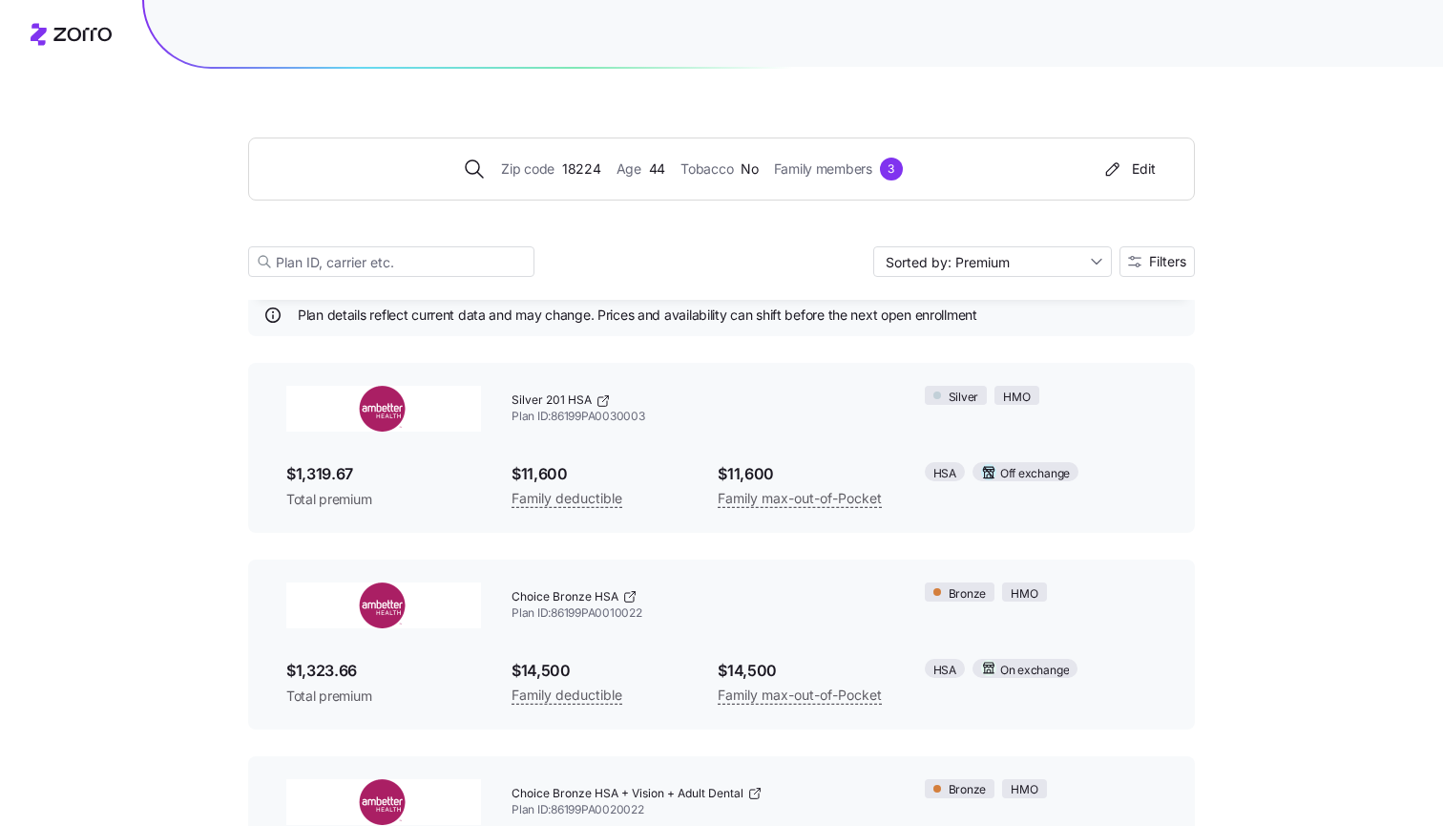
scroll to position [56, 0]
click at [596, 405] on icon at bounding box center [603, 400] width 15 height 15
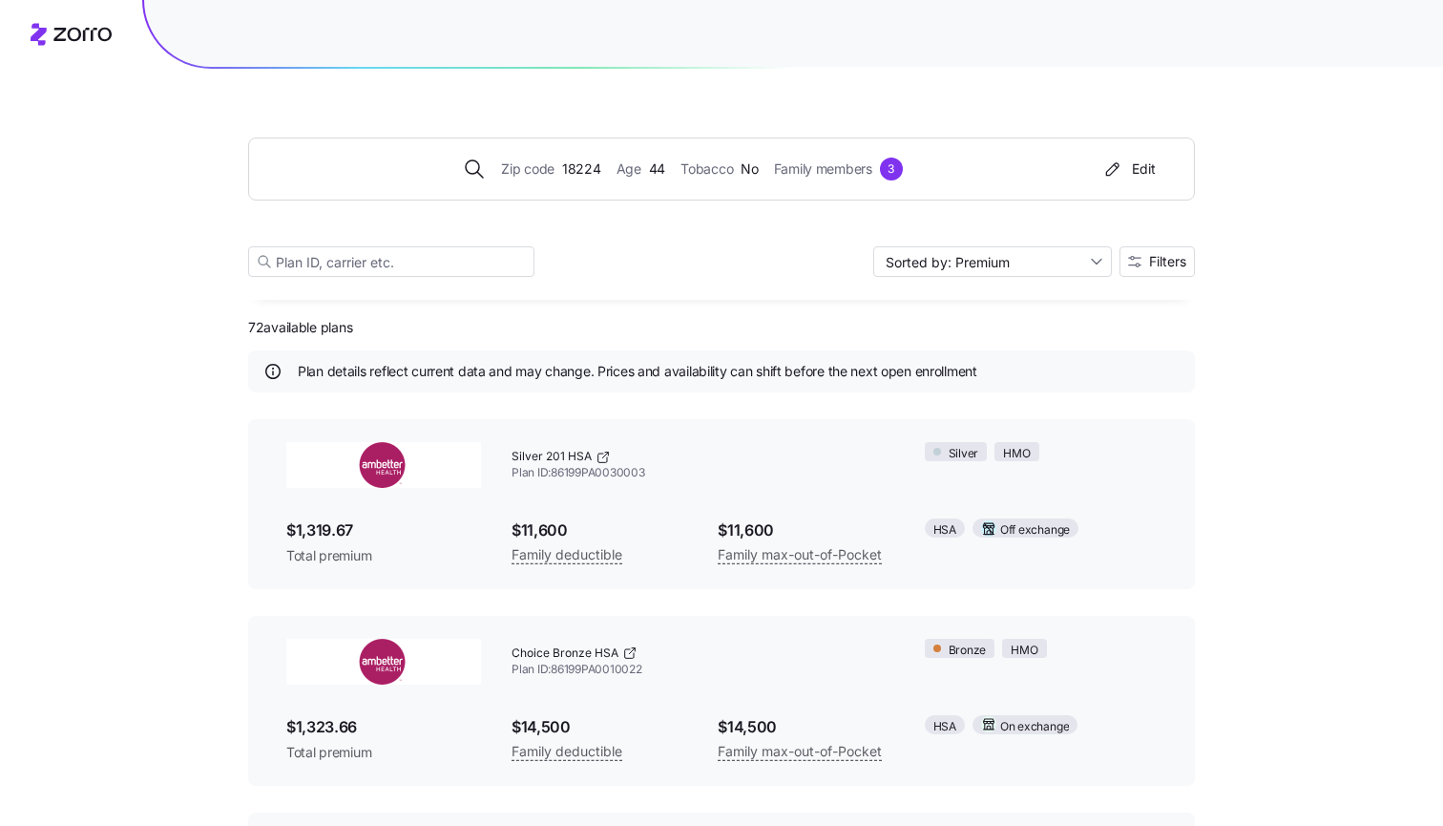
scroll to position [0, 0]
click at [286, 370] on div "Plan details reflect current data and may change. Prices and availability can s…" at bounding box center [721, 371] width 916 height 19
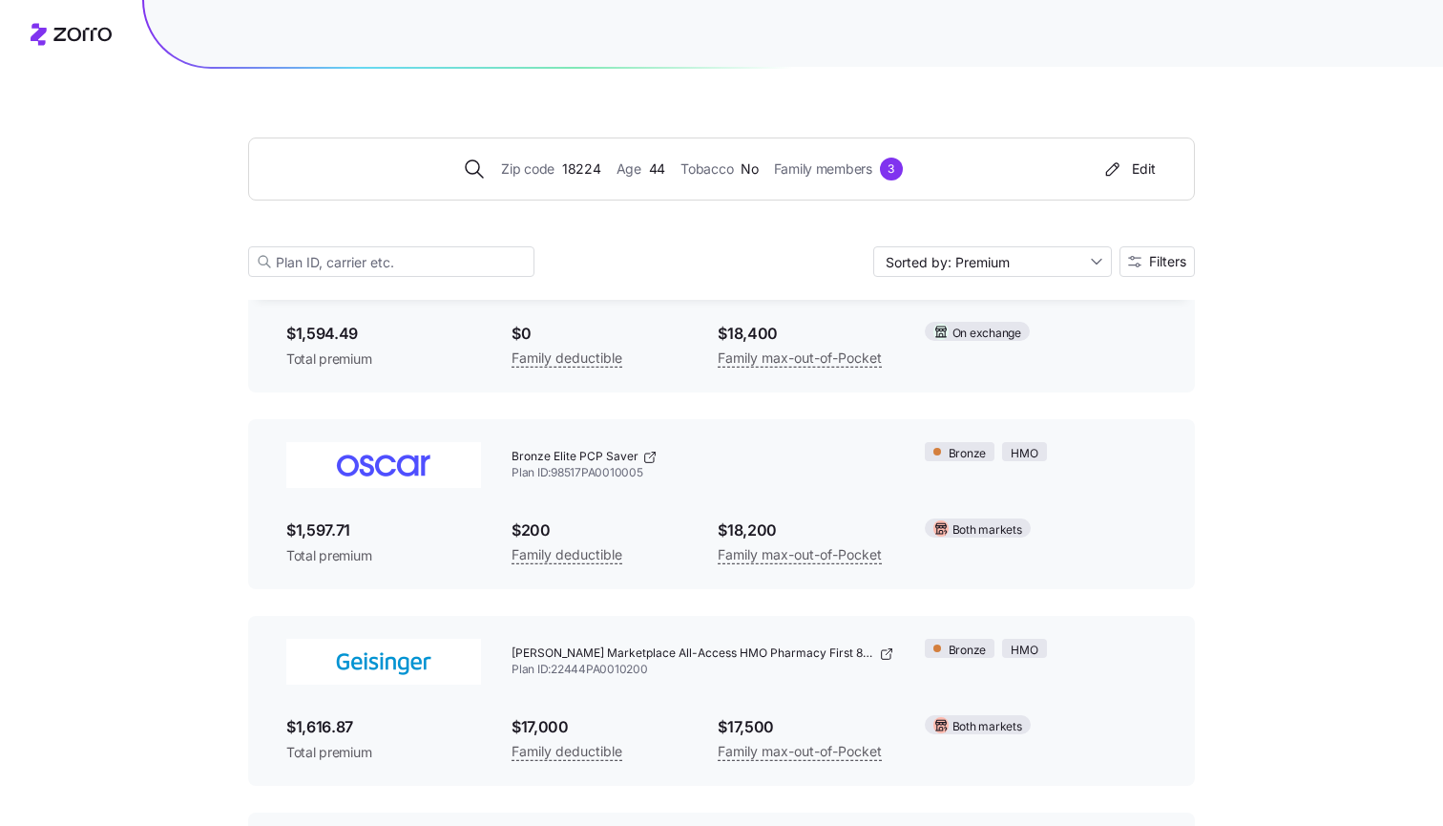
scroll to position [2750, 0]
click at [577, 645] on span "[PERSON_NAME] Marketplace All-Access HMO Pharmacy First 8500" at bounding box center [694, 653] width 364 height 16
click at [612, 646] on span "[PERSON_NAME] Marketplace All-Access HMO Pharmacy First 8500" at bounding box center [694, 653] width 364 height 16
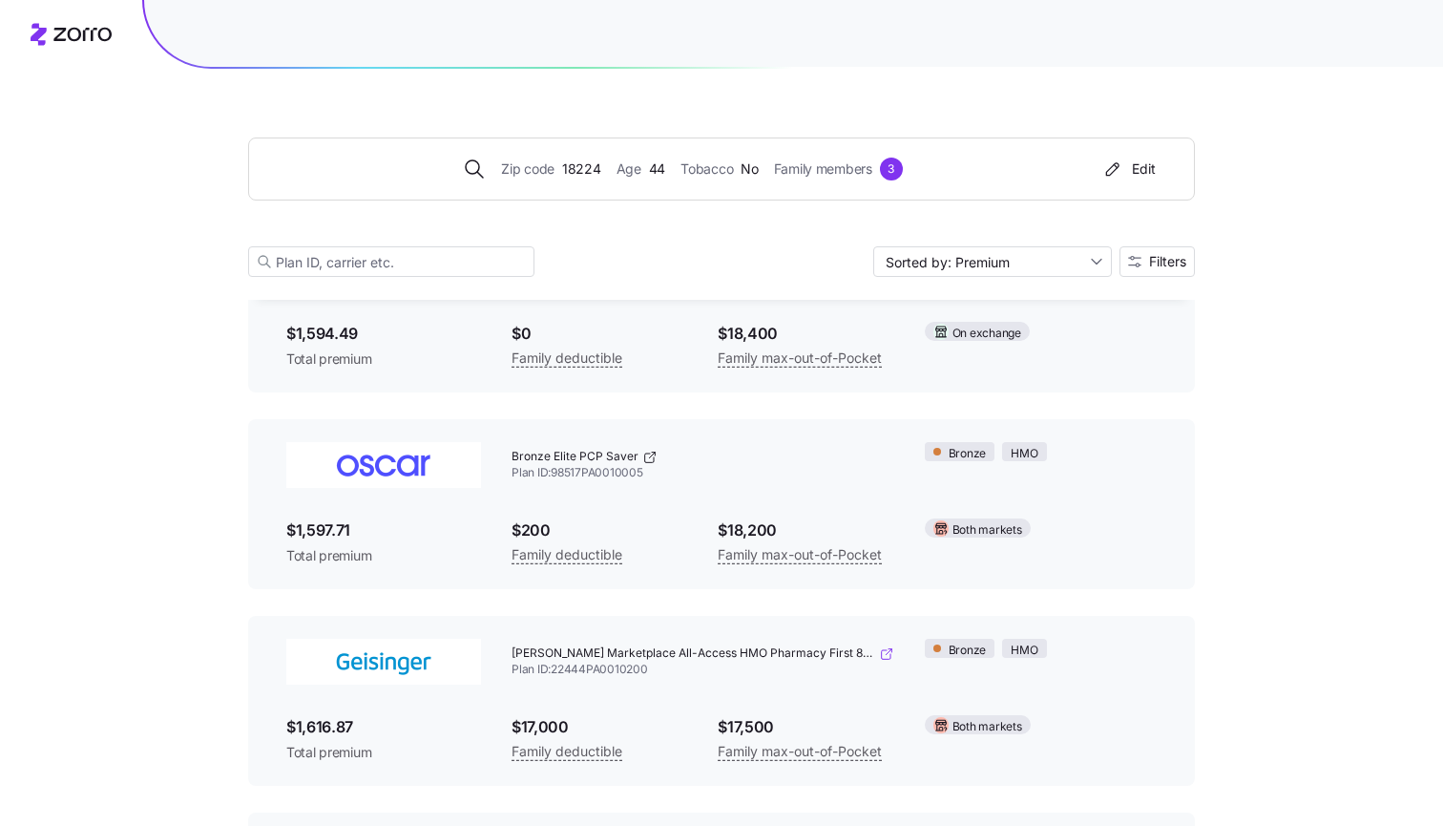
click at [879, 646] on icon at bounding box center [886, 653] width 15 height 15
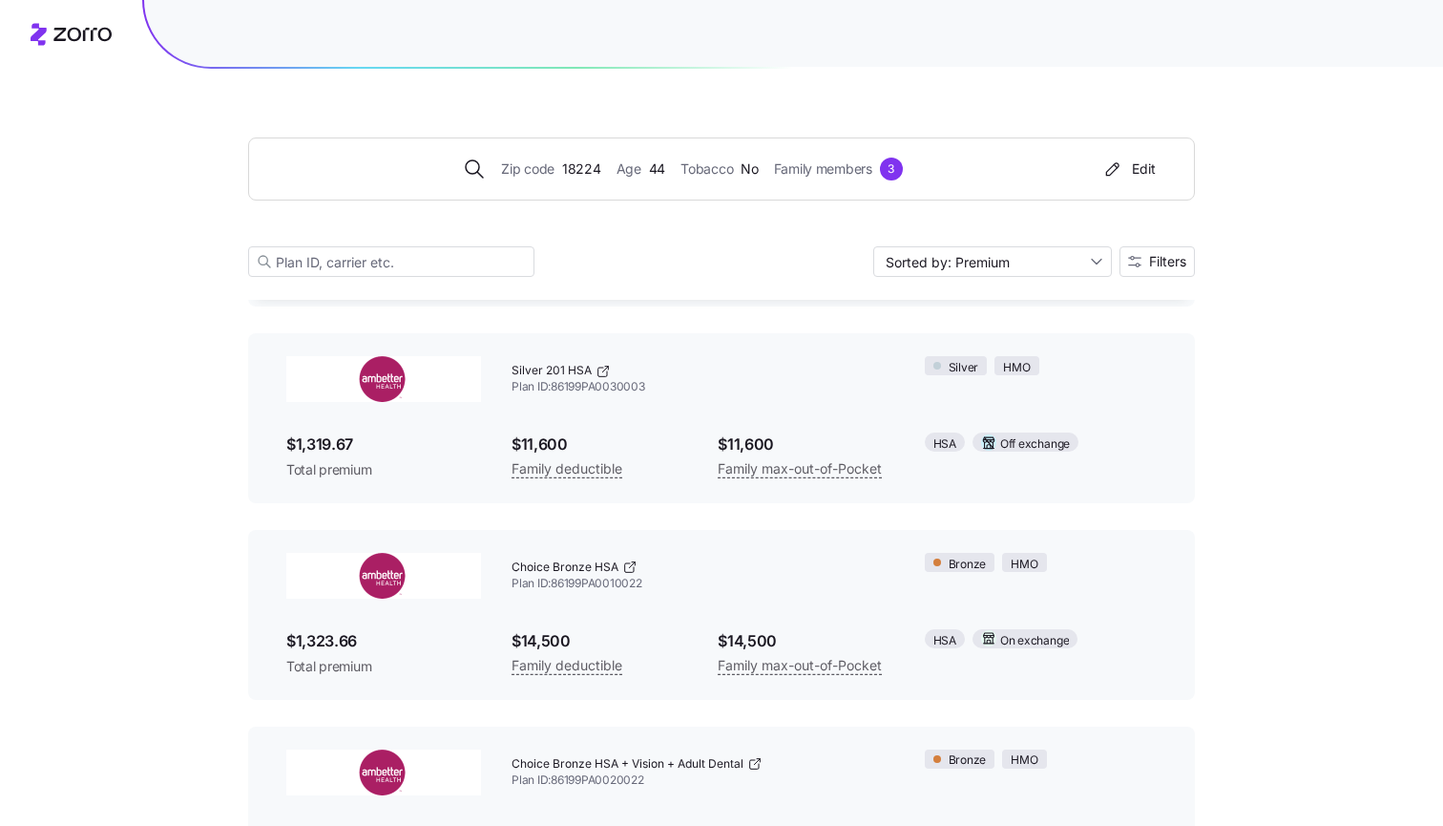
scroll to position [86, 0]
click at [341, 488] on div "Silver 201 HSA Plan ID: 86199PA0030003 Silver HMO $1,319.67 Total premium $11,6…" at bounding box center [721, 418] width 947 height 170
click at [338, 488] on div "Silver 201 HSA Plan ID: 86199PA0030003 Silver HMO $1,319.67 Total premium $11,6…" at bounding box center [721, 418] width 947 height 170
click at [338, 470] on span "Total premium" at bounding box center [383, 469] width 195 height 19
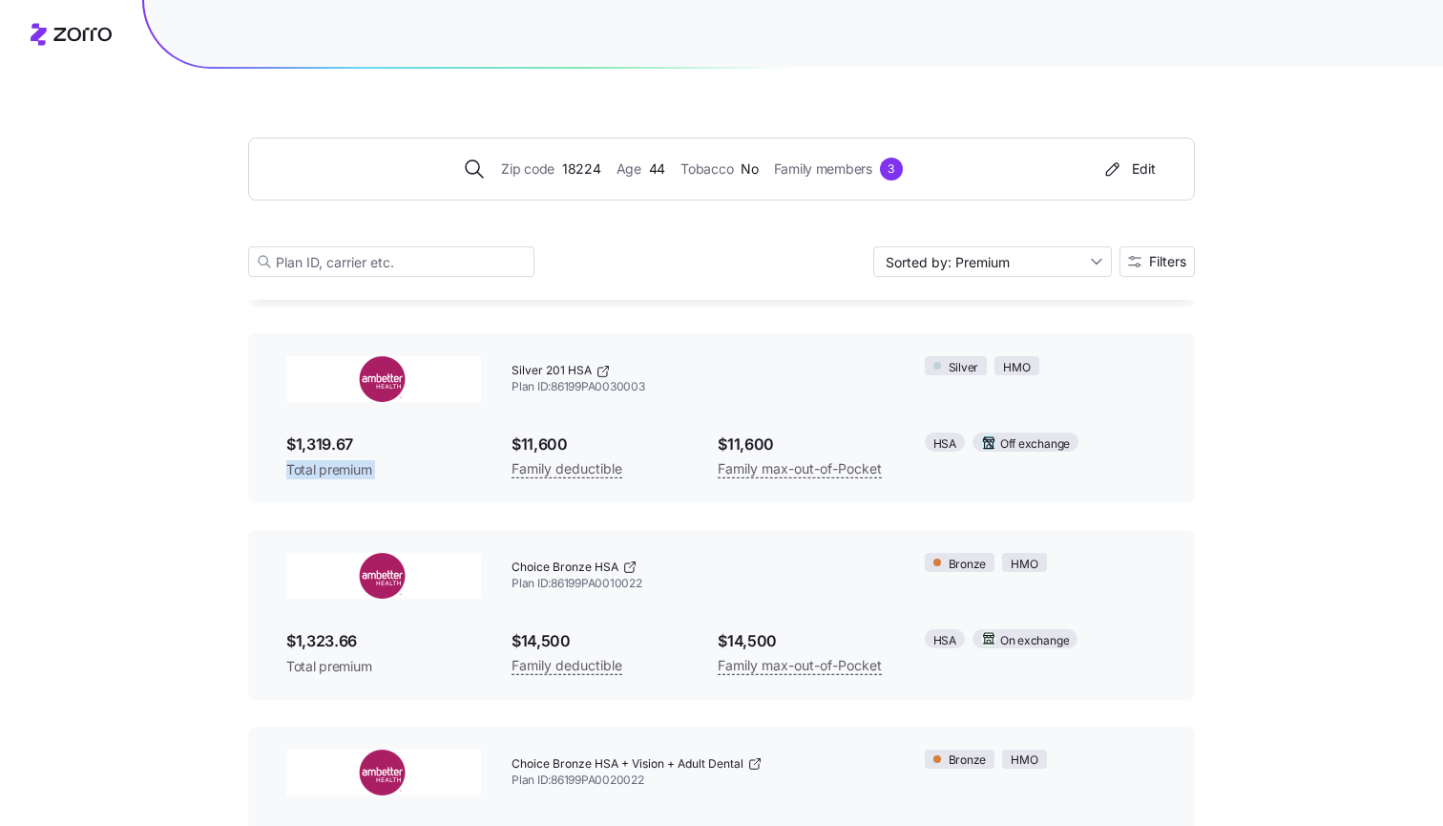
click at [338, 470] on span "Total premium" at bounding box center [383, 469] width 195 height 19
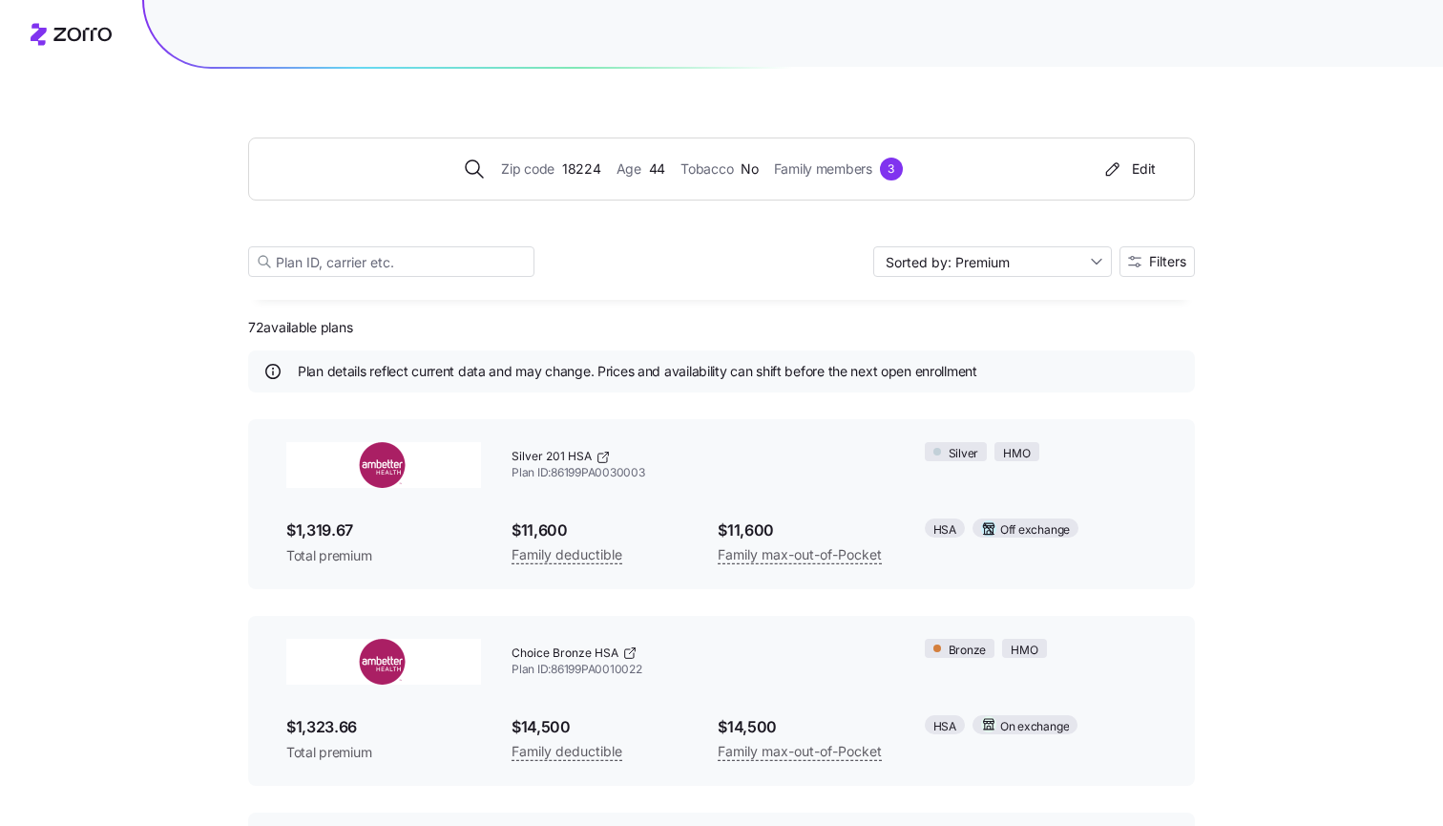
scroll to position [0, 0]
click at [83, 32] on icon at bounding box center [82, 34] width 58 height 13
